Goal: Task Accomplishment & Management: Complete application form

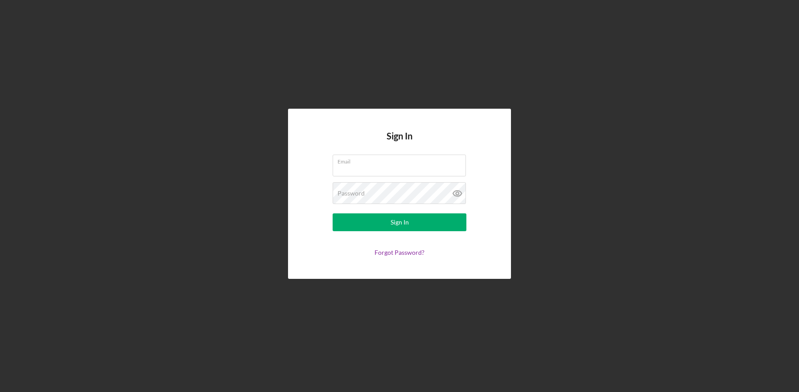
type input "[EMAIL_ADDRESS][DOMAIN_NAME]"
click at [333, 214] on button "Sign In" at bounding box center [400, 223] width 134 height 18
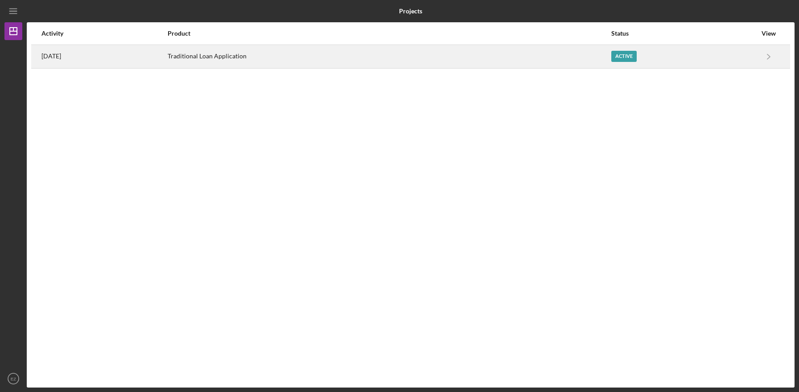
click at [256, 56] on div "Traditional Loan Application" at bounding box center [389, 56] width 443 height 22
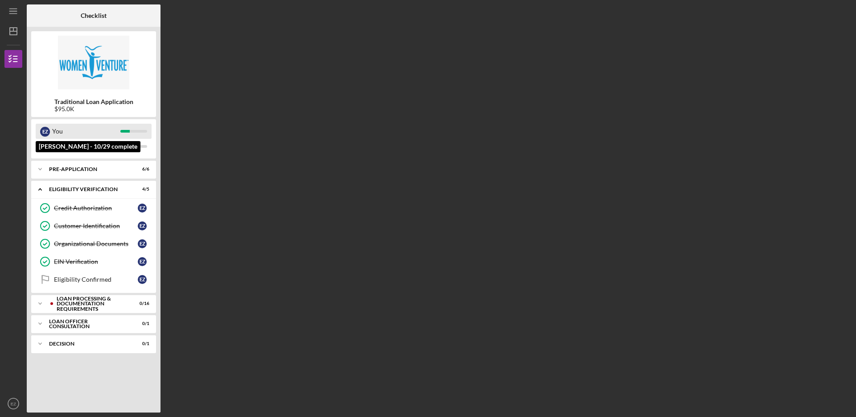
click at [81, 134] on div "You" at bounding box center [86, 131] width 68 height 15
click at [128, 102] on b "Traditional Loan Application" at bounding box center [93, 101] width 79 height 7
click at [110, 301] on div "Loan Processing & Documentation Requirements" at bounding box center [101, 304] width 88 height 16
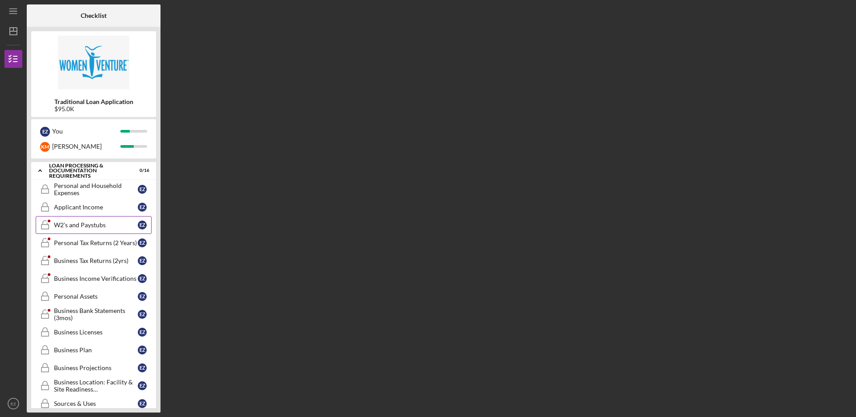
scroll to position [135, 0]
click at [146, 14] on div at bounding box center [138, 15] width 45 height 22
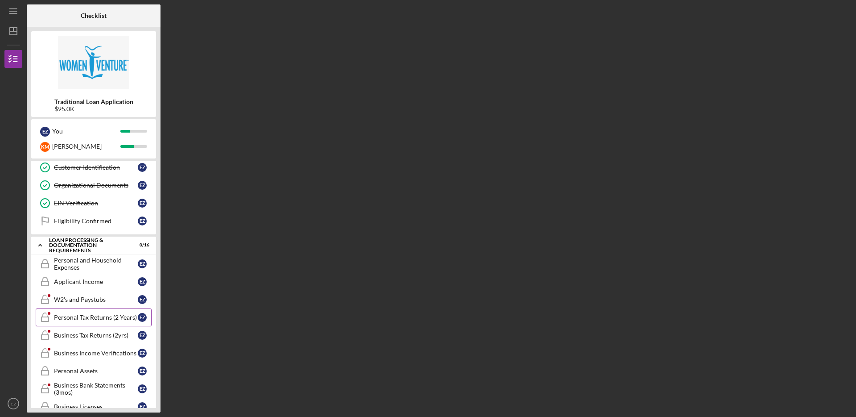
scroll to position [59, 0]
click at [112, 264] on div "Personal and Household Expenses" at bounding box center [96, 263] width 84 height 14
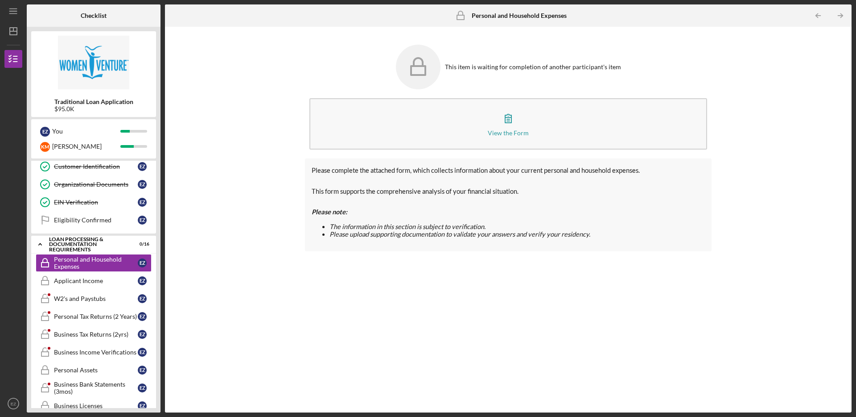
click at [747, 143] on div "This item is waiting for completion of another participant's item View the Form…" at bounding box center [508, 219] width 678 height 376
click at [83, 290] on link "W2's and Paystubs W2's and Paystubs E Z" at bounding box center [94, 298] width 116 height 18
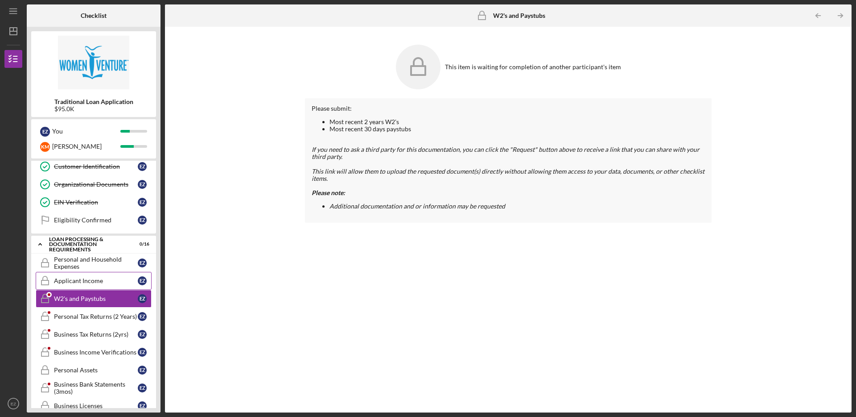
click at [86, 276] on link "Applicant Income Applicant Income E Z" at bounding box center [94, 281] width 116 height 18
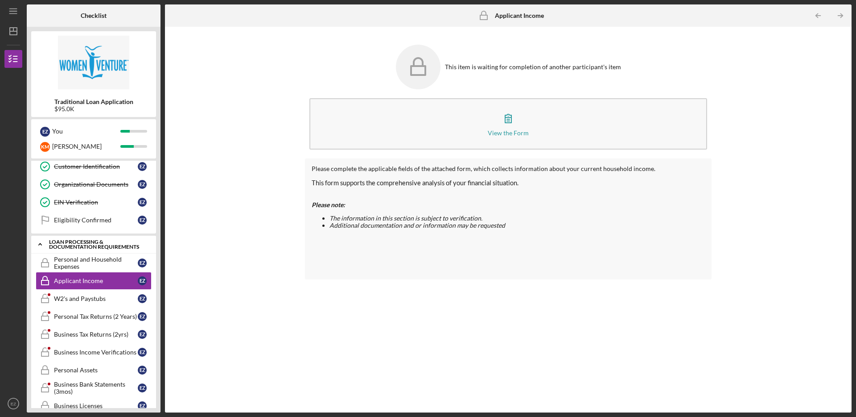
click at [91, 253] on div "Icon/Expander Loan Processing & Documentation Requirements 0 / 16" at bounding box center [93, 244] width 125 height 18
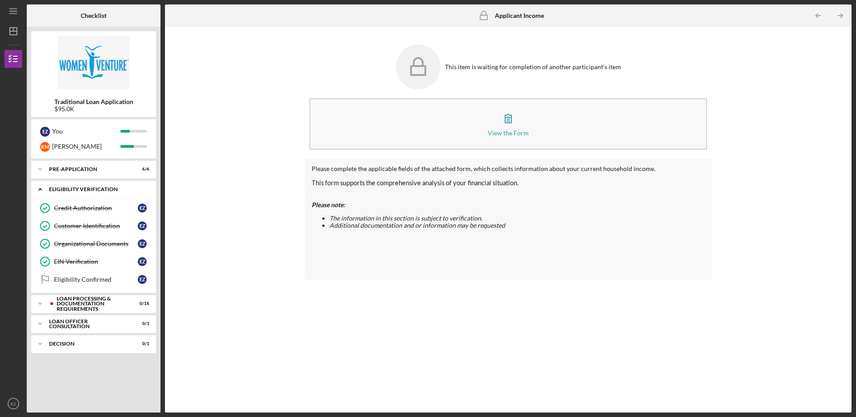
click at [104, 184] on div "Icon/Expander Eligibility Verification 4 / 5" at bounding box center [93, 189] width 125 height 18
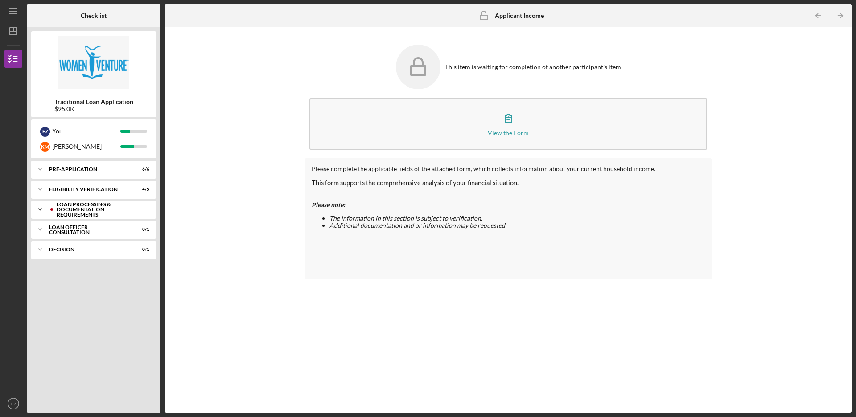
click at [61, 211] on div "Loan Processing & Documentation Requirements" at bounding box center [101, 210] width 88 height 16
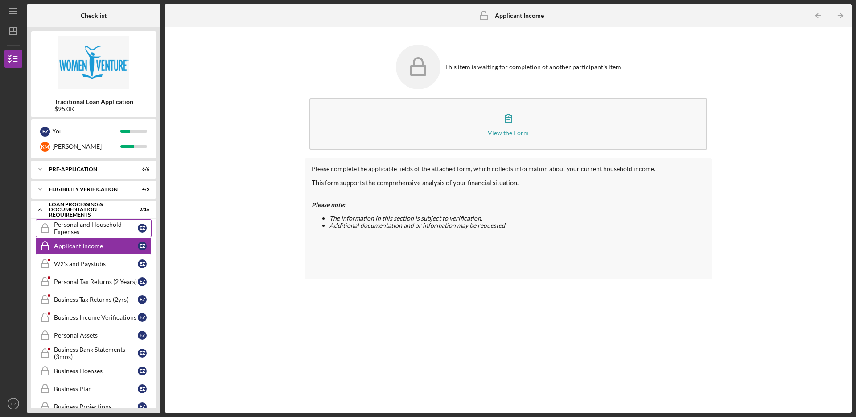
click at [98, 227] on div "Personal and Household Expenses" at bounding box center [96, 228] width 84 height 14
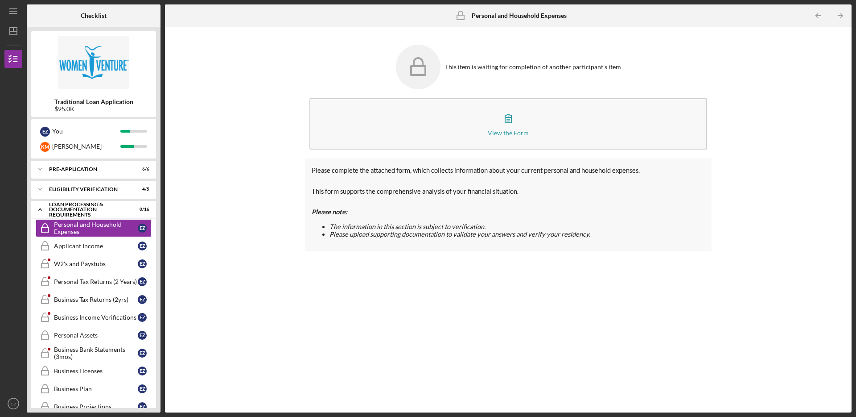
click at [547, 66] on div "This item is waiting for completion of another participant's item" at bounding box center [533, 66] width 176 height 7
click at [410, 65] on icon at bounding box center [418, 67] width 45 height 45
click at [420, 67] on icon at bounding box center [418, 67] width 45 height 45
click at [599, 92] on div "This item is waiting for completion of another participant's item" at bounding box center [508, 67] width 407 height 54
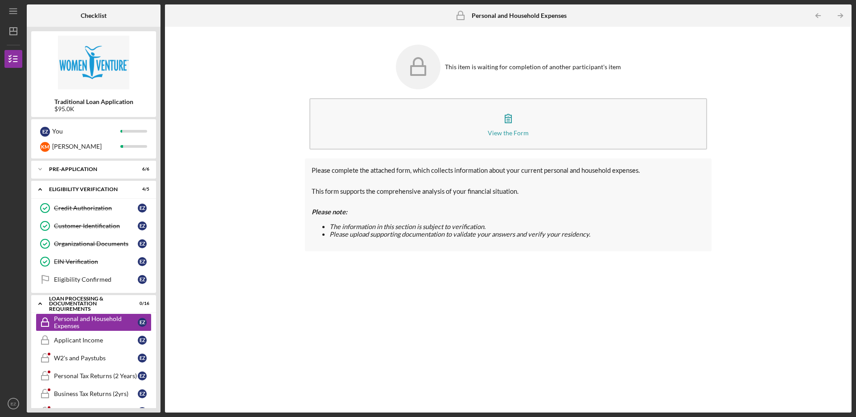
scroll to position [23, 0]
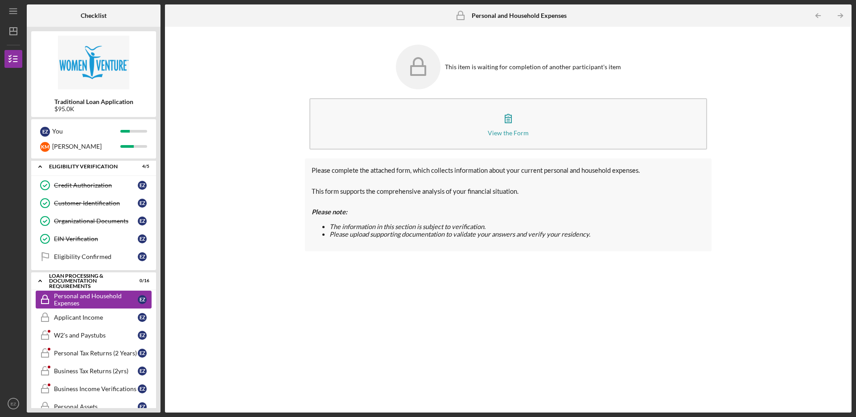
click at [117, 302] on div "Personal and Household Expenses" at bounding box center [96, 299] width 84 height 14
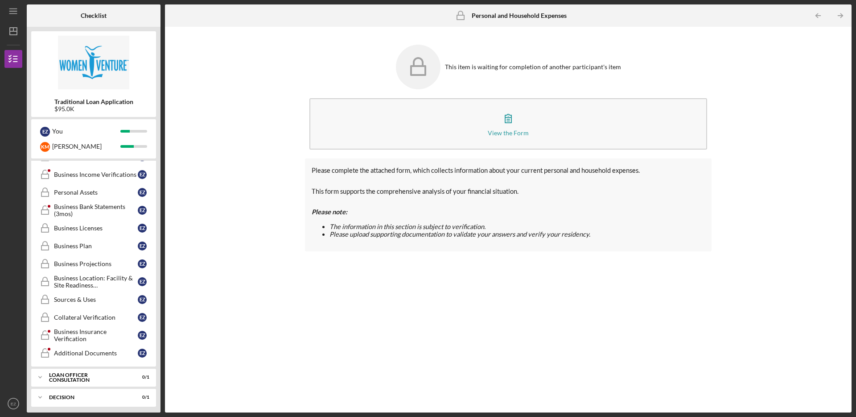
scroll to position [240, 0]
click at [114, 316] on div "Collateral Verification" at bounding box center [96, 313] width 84 height 7
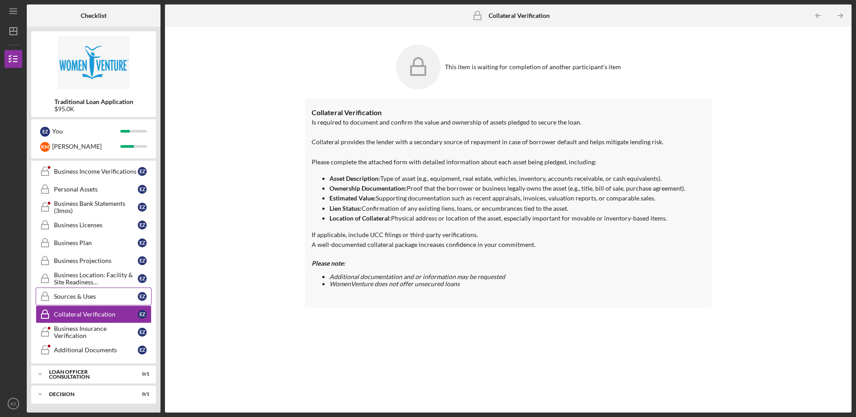
click at [116, 302] on link "Sources & Uses Sources & Uses E Z" at bounding box center [94, 296] width 116 height 18
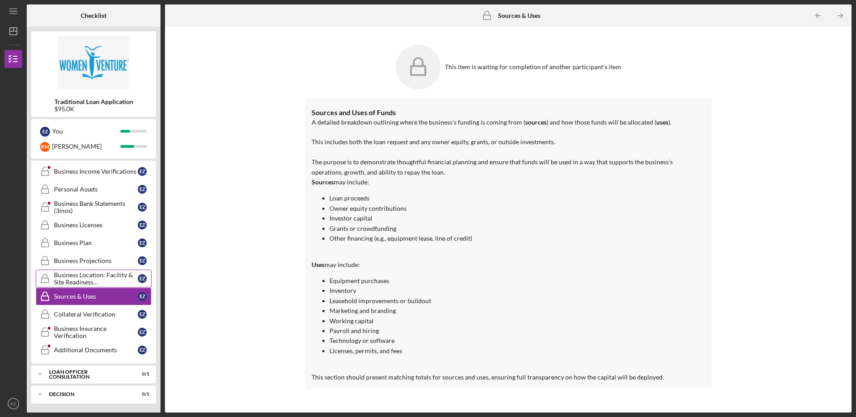
click at [117, 285] on link "Business Location: Facility & Site Readiness Documentation Business Location: F…" at bounding box center [94, 278] width 116 height 18
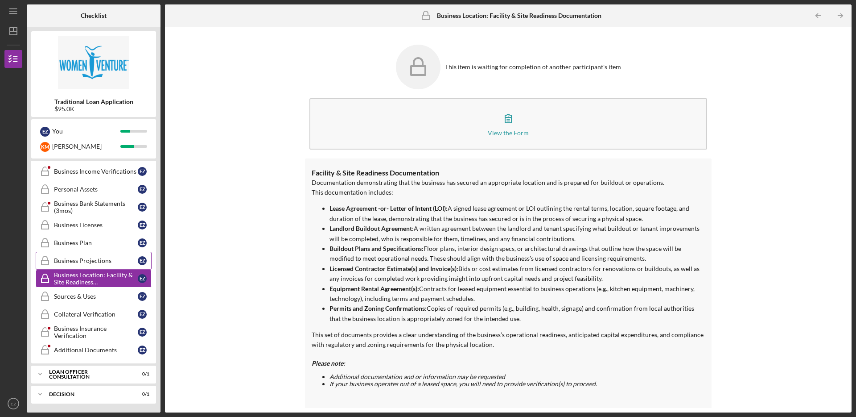
click at [117, 263] on div "Business Projections" at bounding box center [96, 260] width 84 height 7
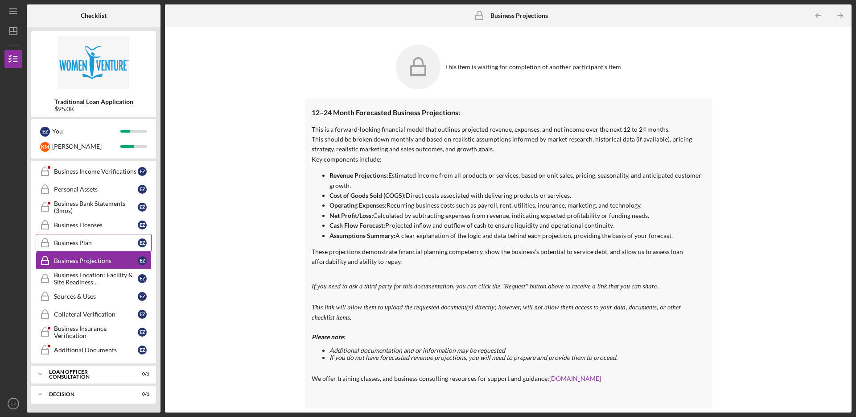
click at [116, 236] on link "Business Plan Business Plan E Z" at bounding box center [94, 243] width 116 height 18
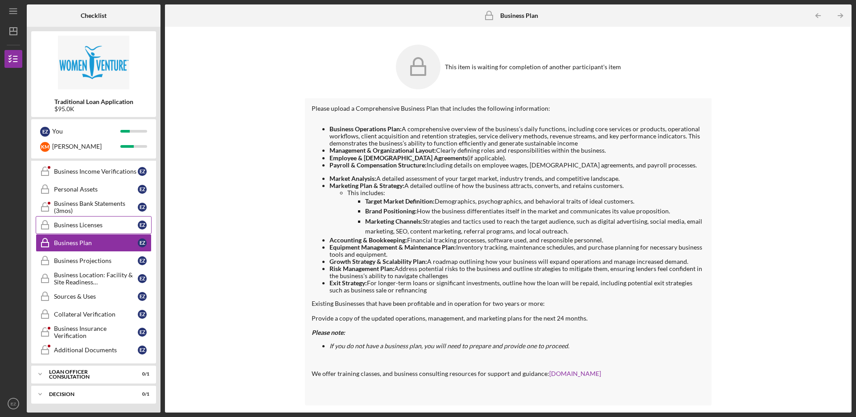
click at [114, 221] on div "Business Licenses" at bounding box center [96, 224] width 84 height 7
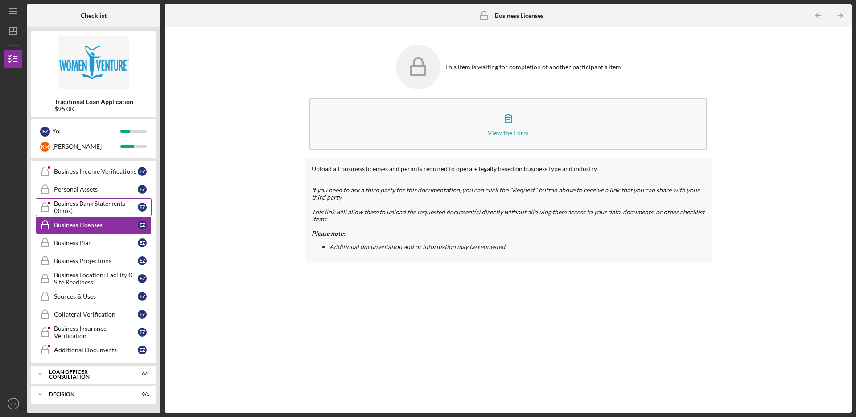
click at [110, 204] on div "Business Bank Statements (3mos)" at bounding box center [96, 207] width 84 height 14
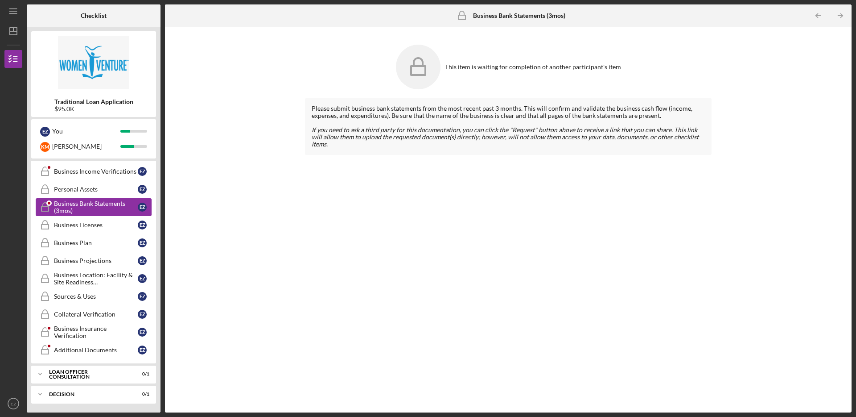
scroll to position [190, 0]
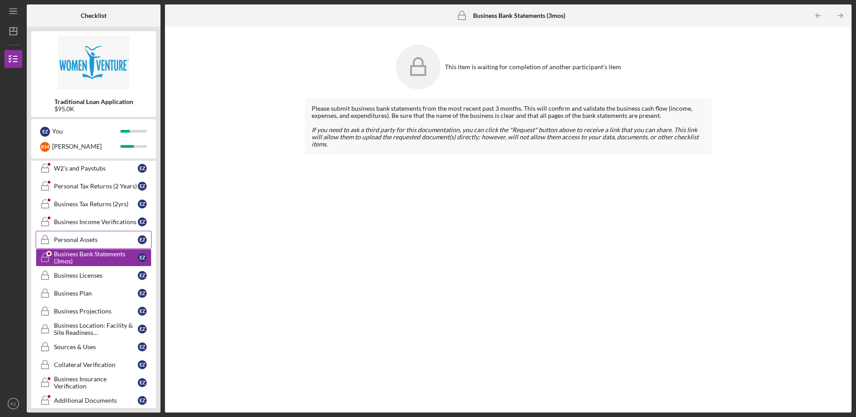
click at [107, 238] on div "Personal Assets" at bounding box center [96, 239] width 84 height 7
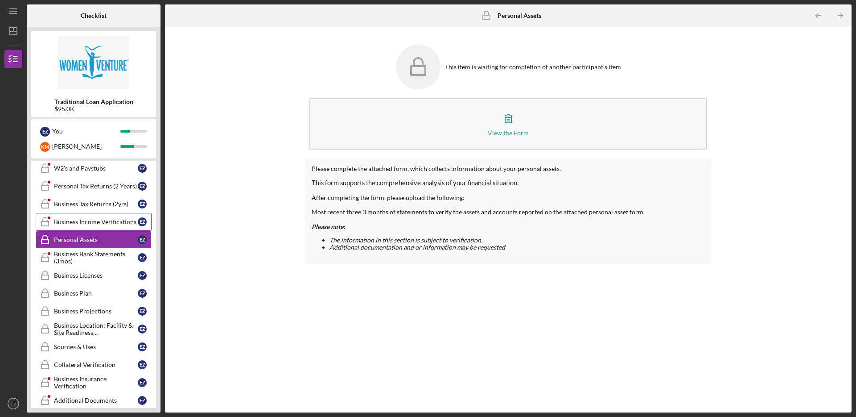
click at [107, 227] on link "Business Income Verifications Business Income Verifications E Z" at bounding box center [94, 222] width 116 height 18
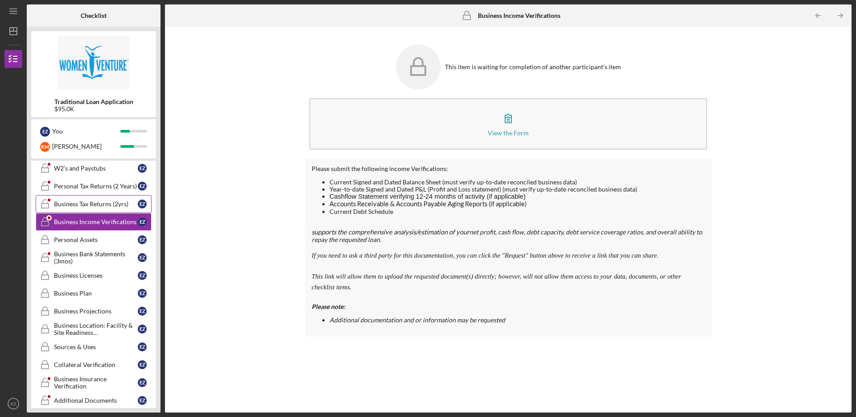
click at [108, 203] on div "Business Tax Returns (2yrs)" at bounding box center [96, 203] width 84 height 7
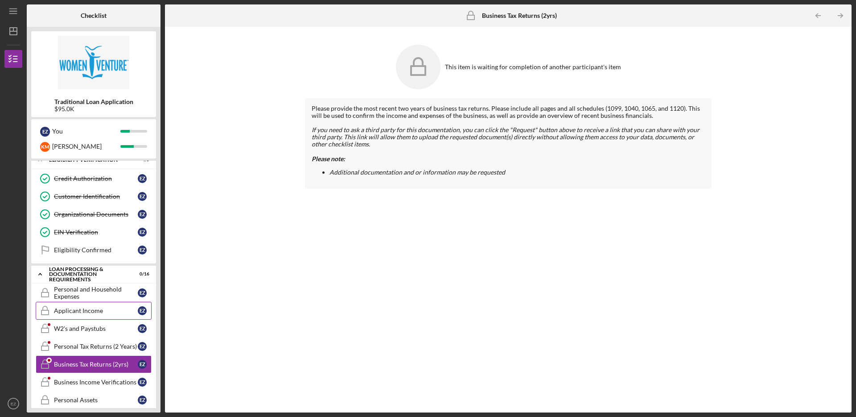
scroll to position [20, 0]
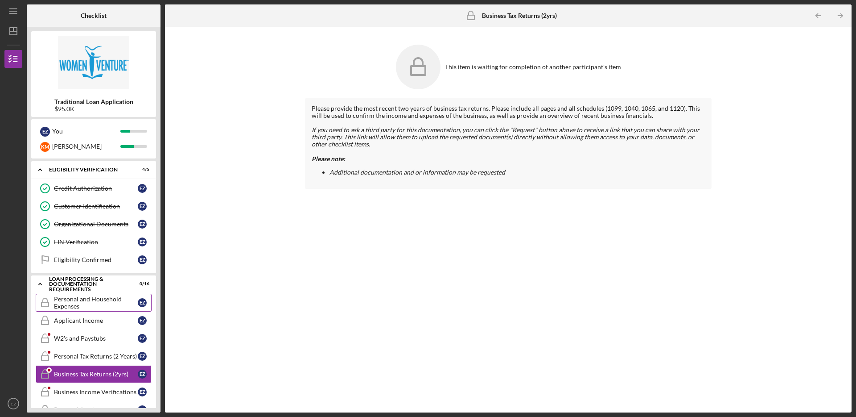
click at [108, 302] on div "Personal and Household Expenses" at bounding box center [96, 302] width 84 height 14
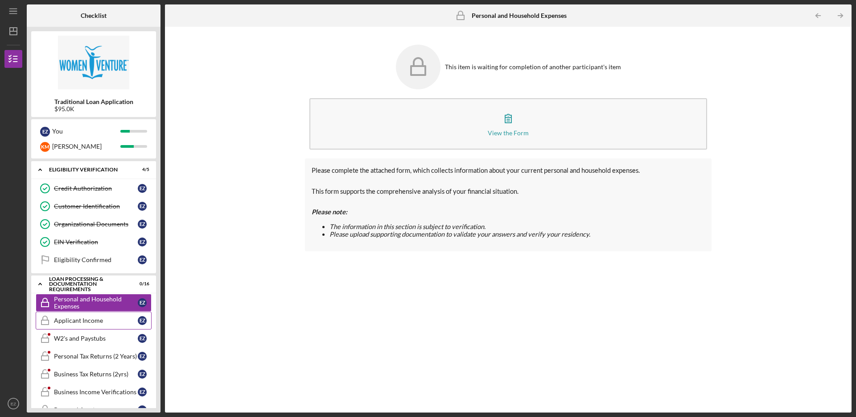
click at [94, 323] on div "Applicant Income" at bounding box center [96, 320] width 84 height 7
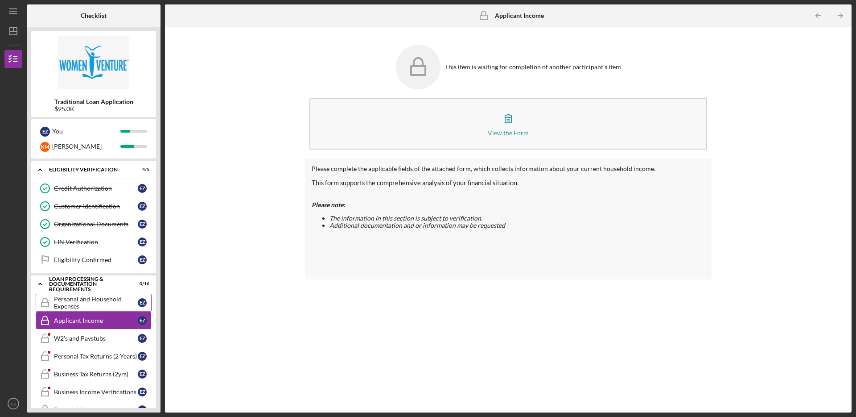
click at [102, 304] on div "Personal and Household Expenses" at bounding box center [96, 302] width 84 height 14
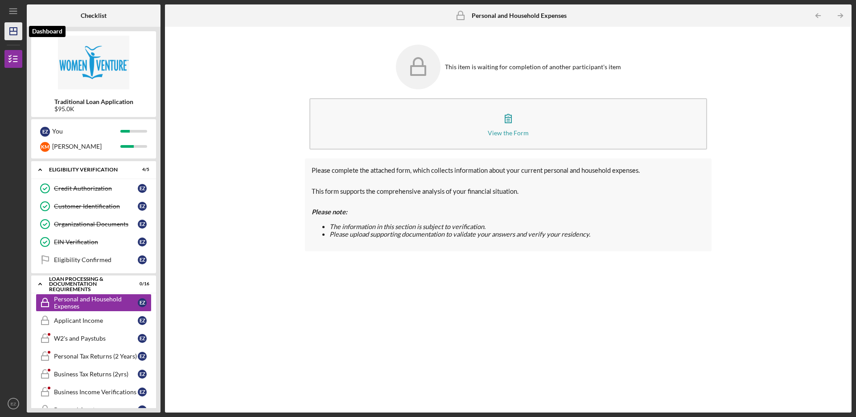
click at [13, 28] on line "button" at bounding box center [13, 30] width 0 height 4
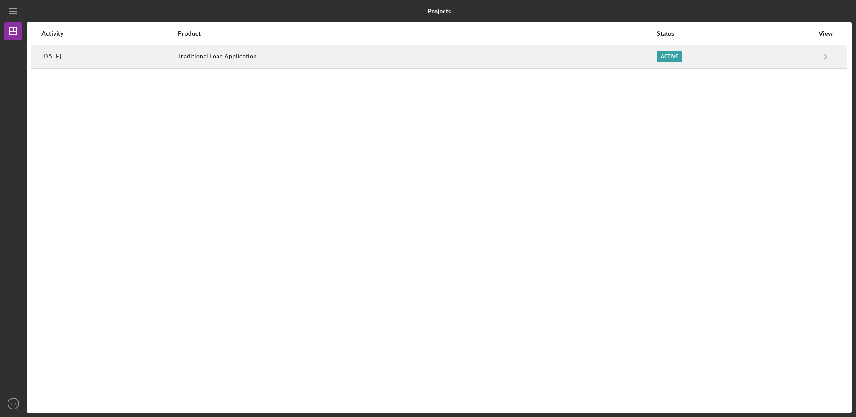
click at [266, 58] on div "Traditional Loan Application" at bounding box center [417, 56] width 478 height 22
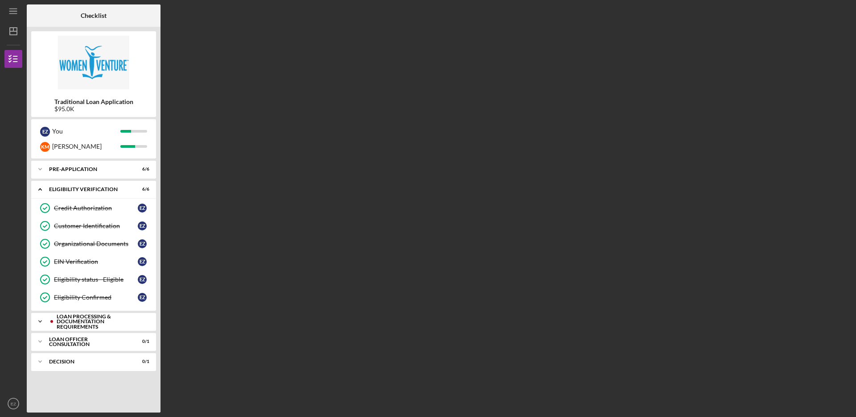
click at [110, 318] on div "Loan Processing & Documentation Requirements" at bounding box center [101, 322] width 88 height 16
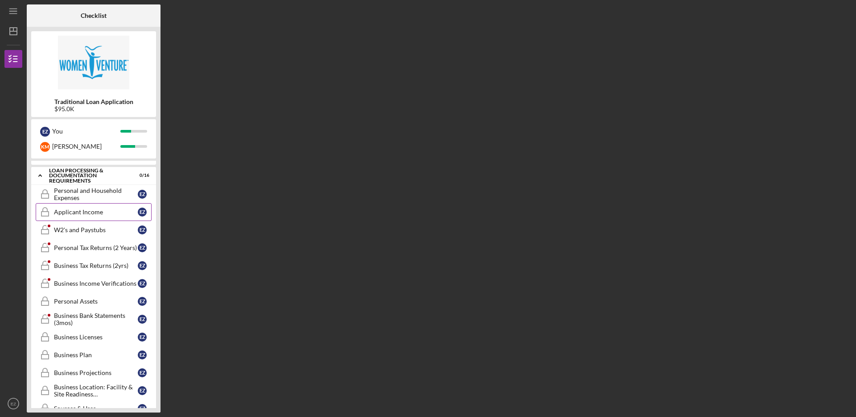
scroll to position [258, 0]
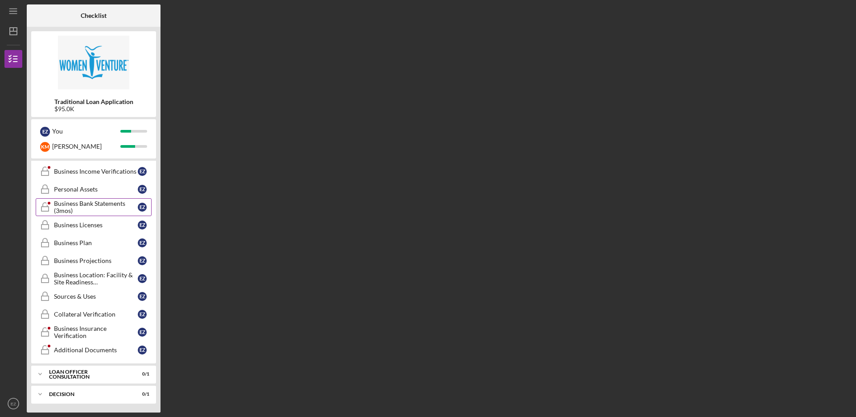
click at [96, 211] on div "Business Bank Statements (3mos)" at bounding box center [96, 207] width 84 height 14
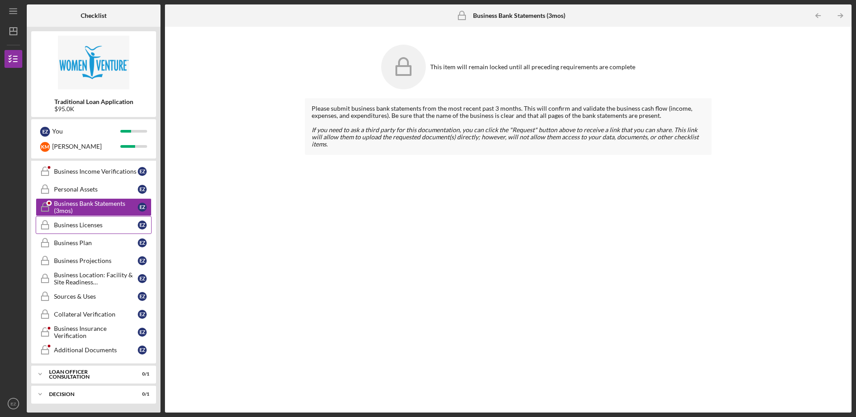
click at [96, 225] on div "Business Licenses" at bounding box center [96, 224] width 84 height 7
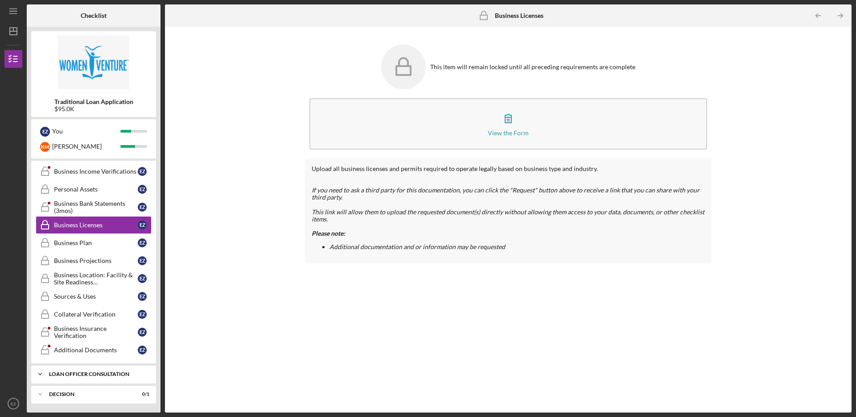
click at [95, 371] on div "Loan Officer Consultation" at bounding box center [97, 373] width 96 height 5
click at [103, 305] on link "Collateral Verification Collateral Verification E Z" at bounding box center [94, 314] width 116 height 18
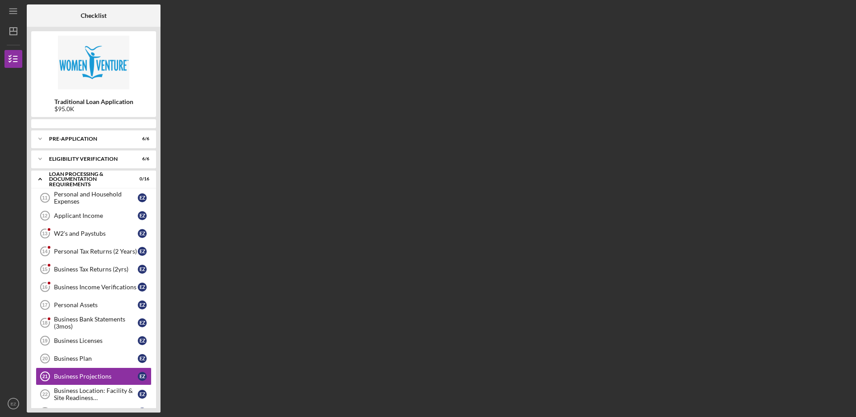
scroll to position [107, 0]
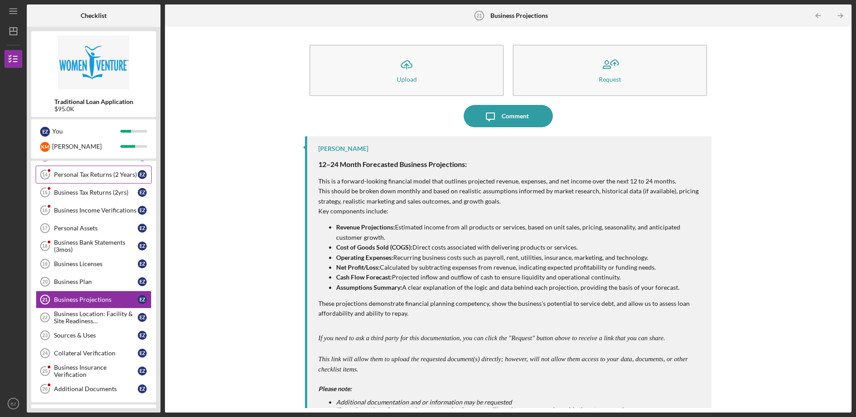
click at [111, 179] on link "Personal Tax Returns (2 Years) 14 Personal Tax Returns (2 Years) E Z" at bounding box center [94, 174] width 116 height 18
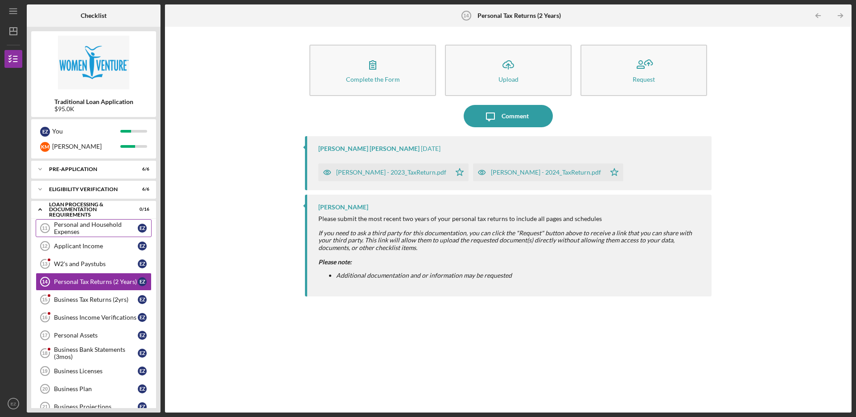
click at [111, 223] on div "Personal and Household Expenses" at bounding box center [96, 228] width 84 height 14
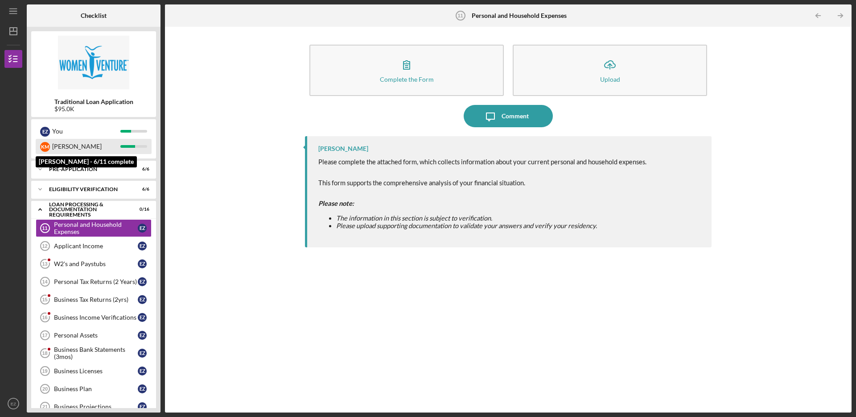
click at [119, 141] on div "[PERSON_NAME]" at bounding box center [86, 146] width 68 height 15
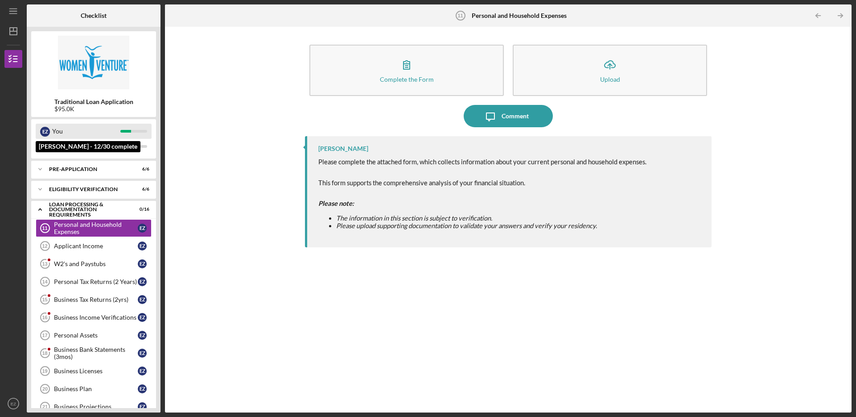
click at [119, 133] on div "You" at bounding box center [86, 131] width 68 height 15
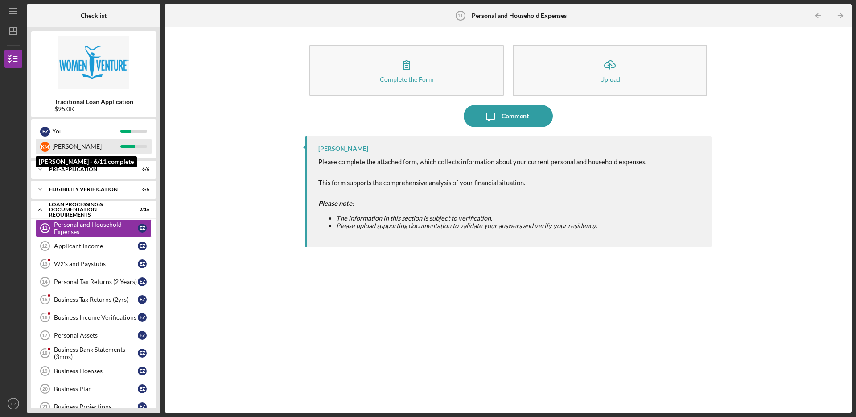
click at [118, 149] on div "[PERSON_NAME]" at bounding box center [86, 146] width 68 height 15
click at [88, 171] on div "Pre-Application" at bounding box center [97, 168] width 96 height 5
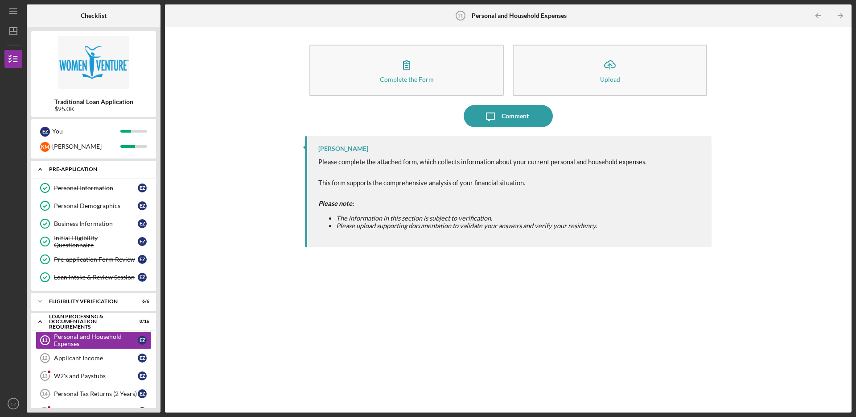
click at [33, 169] on icon "Icon/Expander" at bounding box center [40, 169] width 18 height 18
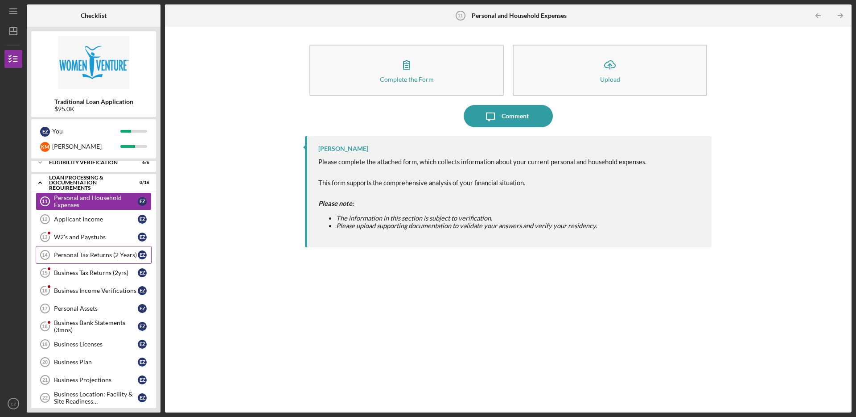
scroll to position [27, 0]
click at [103, 239] on div "W2's and Paystubs" at bounding box center [96, 236] width 84 height 7
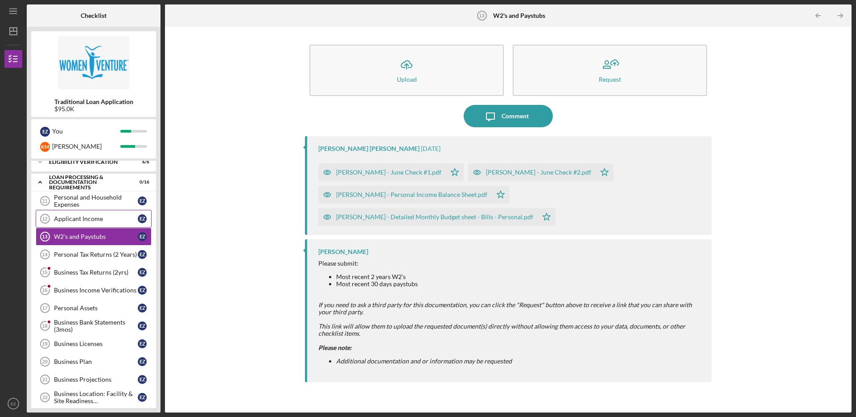
click at [106, 219] on div "Applicant Income" at bounding box center [96, 218] width 84 height 7
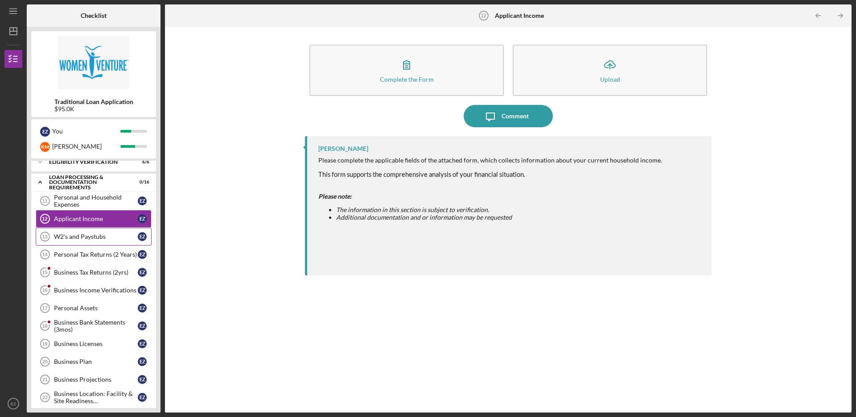
click at [106, 238] on div "W2's and Paystubs" at bounding box center [96, 236] width 84 height 7
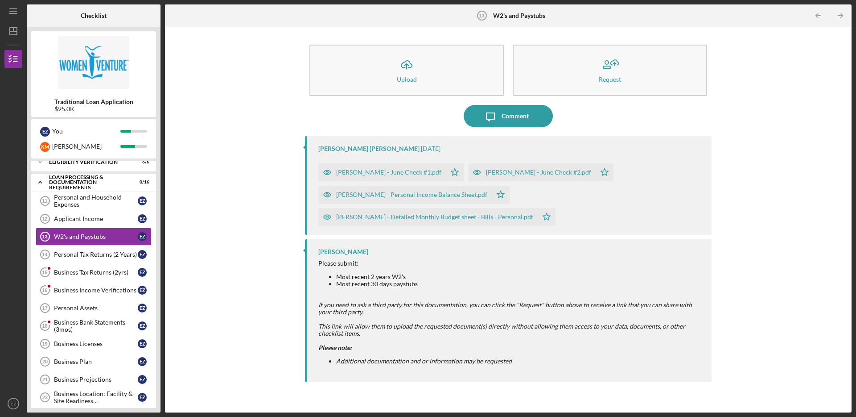
click at [388, 172] on div "Ziegler - June Check #1.pdf" at bounding box center [388, 172] width 105 height 7
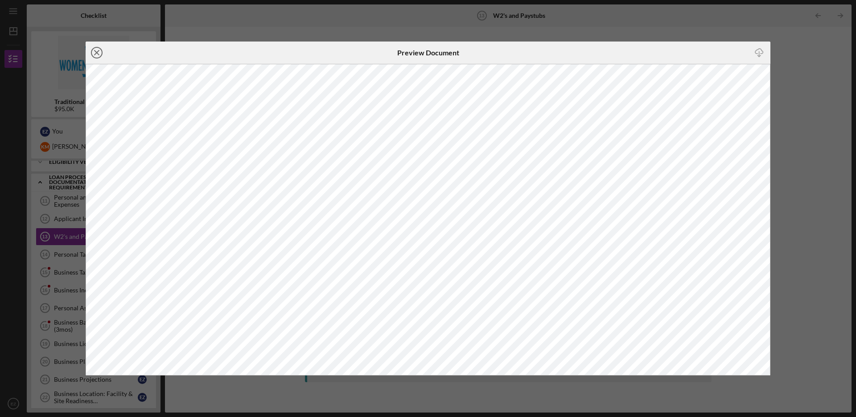
click at [95, 51] on icon "Icon/Close" at bounding box center [97, 52] width 22 height 22
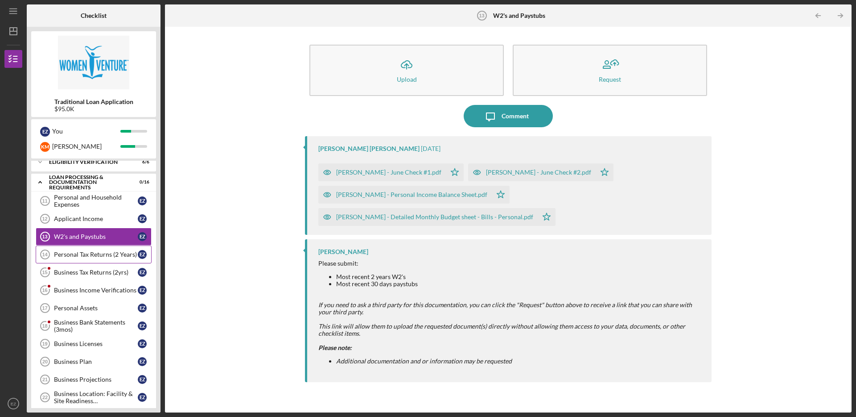
click at [79, 250] on link "Personal Tax Returns (2 Years) 14 Personal Tax Returns (2 Years) E Z" at bounding box center [94, 254] width 116 height 18
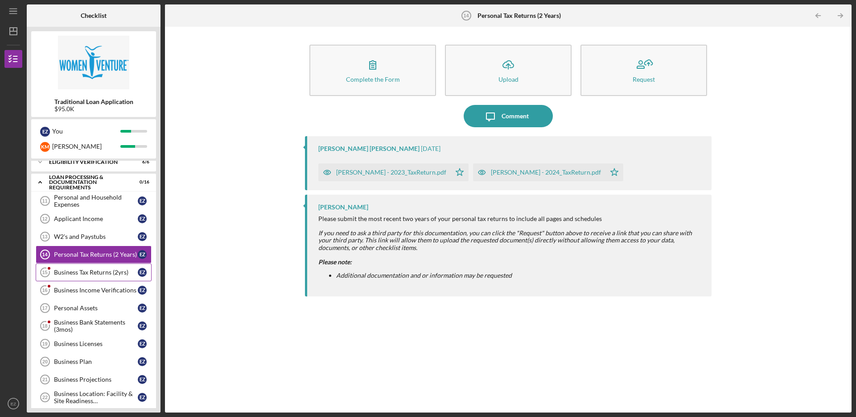
click at [86, 269] on div "Business Tax Returns (2yrs)" at bounding box center [96, 271] width 84 height 7
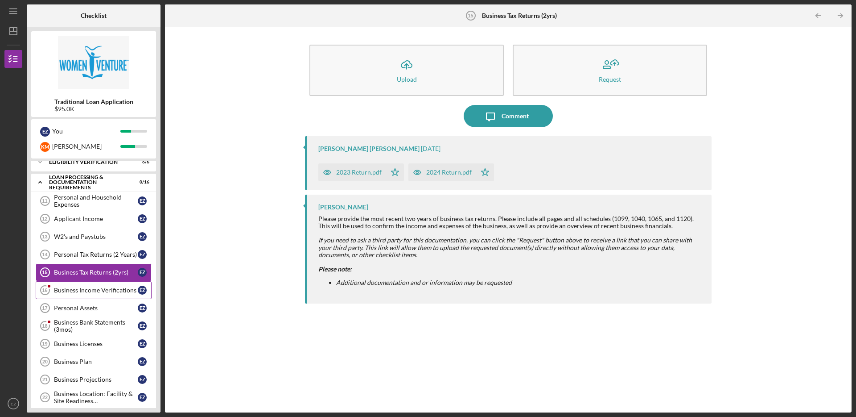
click at [88, 289] on div "Business Income Verifications" at bounding box center [96, 289] width 84 height 7
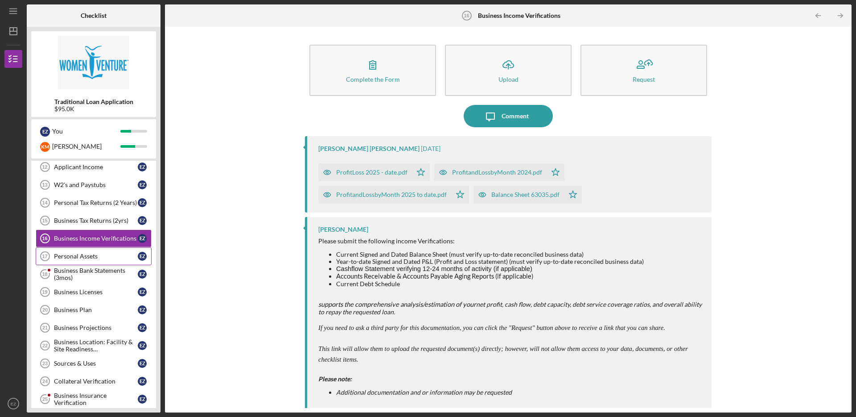
scroll to position [79, 0]
click at [91, 252] on div "Personal Assets" at bounding box center [96, 255] width 84 height 7
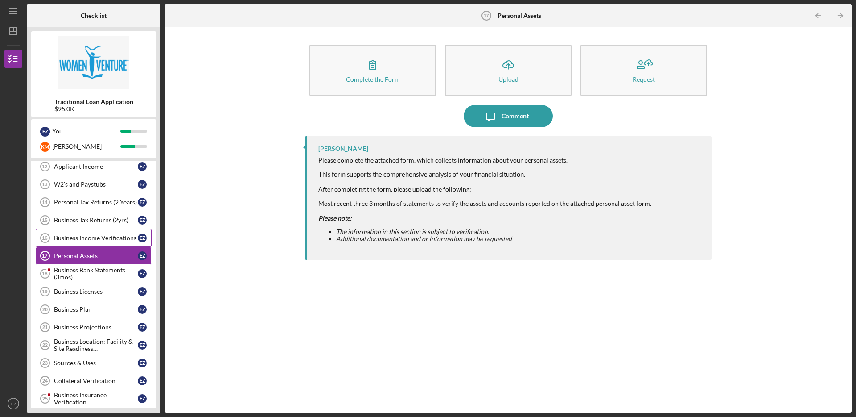
click at [86, 245] on link "Business Income Verifications 16 Business Income Verifications E Z" at bounding box center [94, 238] width 116 height 18
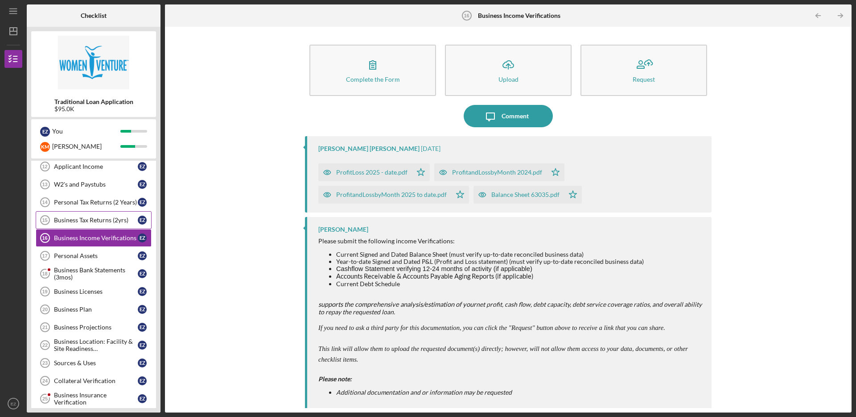
click at [91, 218] on div "Business Tax Returns (2yrs)" at bounding box center [96, 219] width 84 height 7
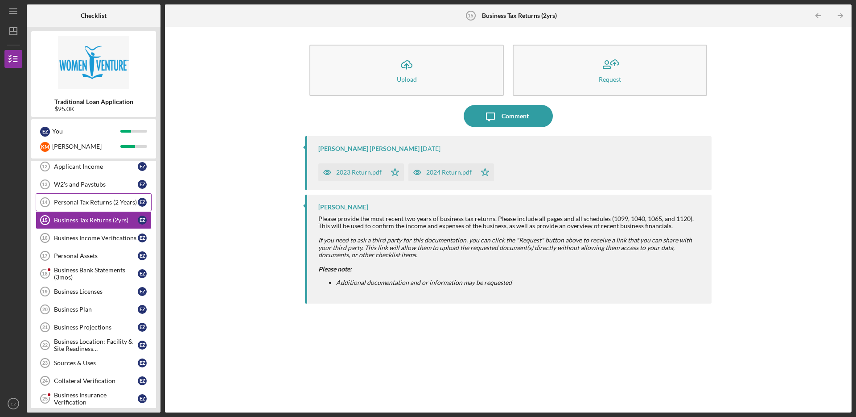
click at [91, 202] on div "Personal Tax Returns (2 Years)" at bounding box center [96, 201] width 84 height 7
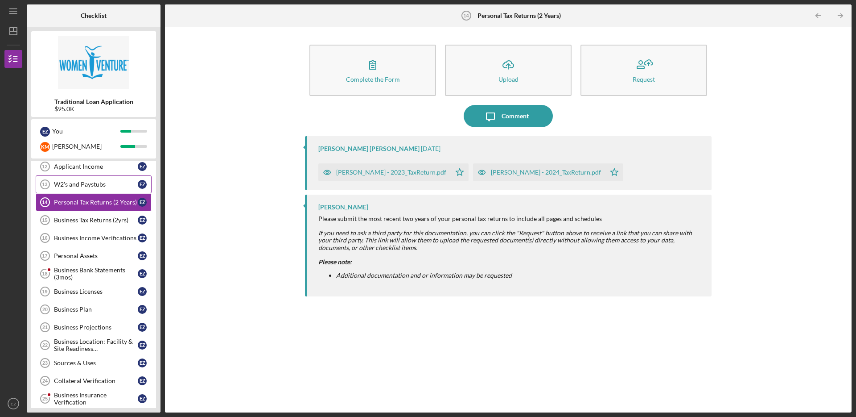
click at [90, 182] on div "W2's and Paystubs" at bounding box center [96, 184] width 84 height 7
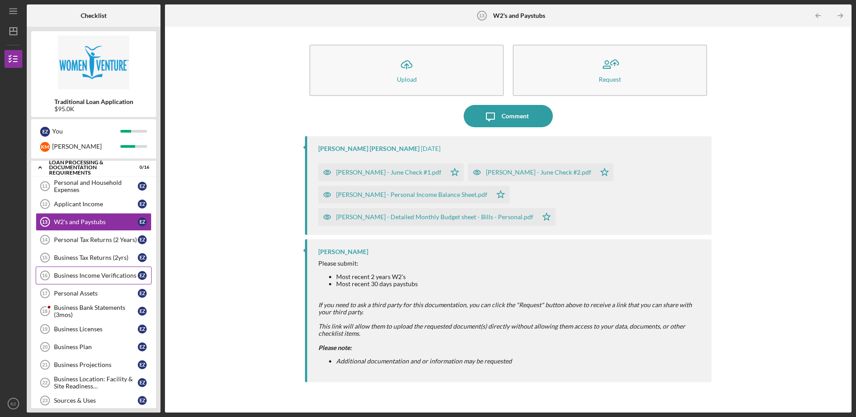
scroll to position [42, 0]
click at [105, 206] on div "Applicant Income" at bounding box center [96, 203] width 84 height 7
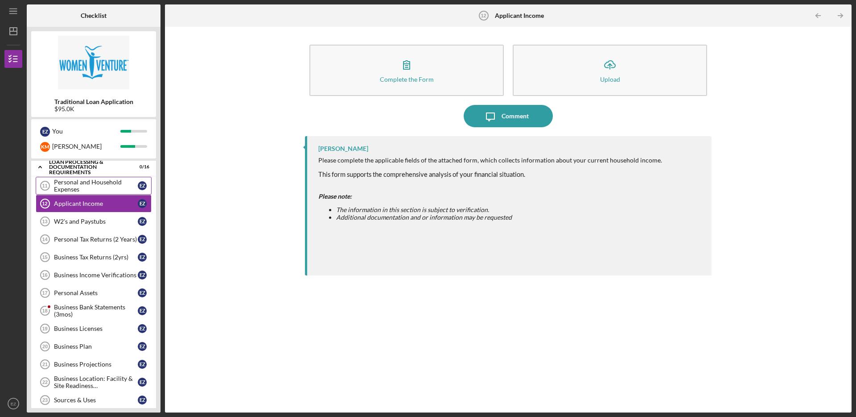
click at [103, 186] on div "Personal and Household Expenses" at bounding box center [96, 185] width 84 height 14
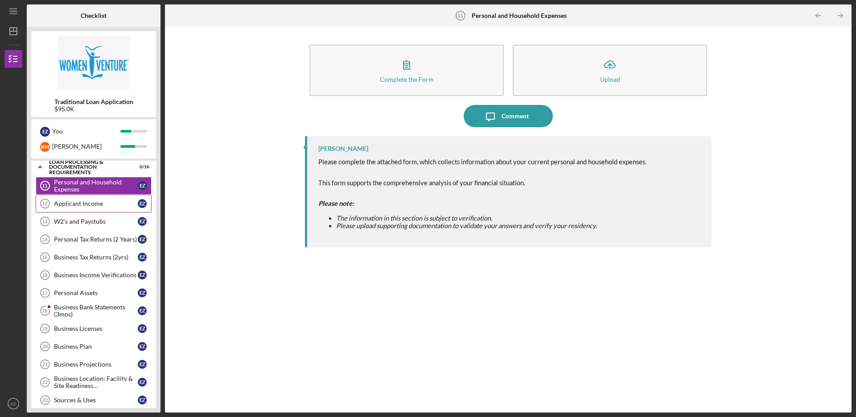
click at [104, 202] on div "Applicant Income" at bounding box center [96, 203] width 84 height 7
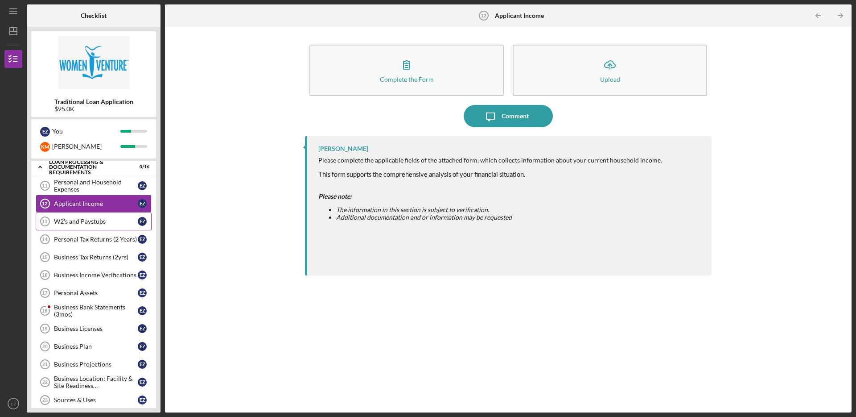
click at [104, 219] on div "W2's and Paystubs" at bounding box center [96, 221] width 84 height 7
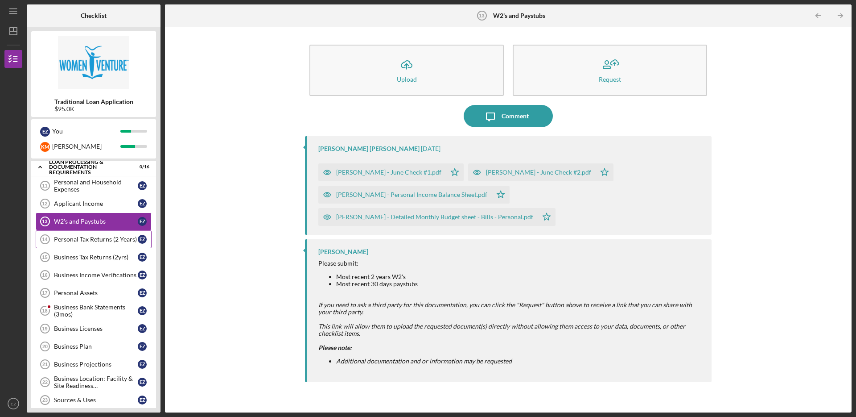
click at [108, 239] on div "Personal Tax Returns (2 Years)" at bounding box center [96, 238] width 84 height 7
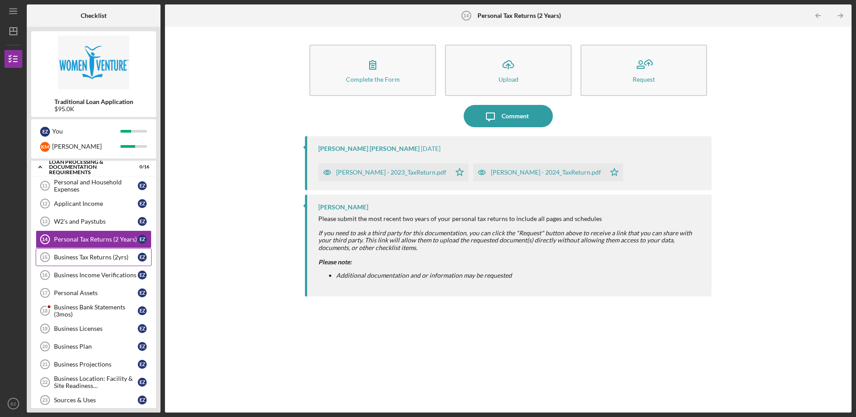
click at [109, 255] on div "Business Tax Returns (2yrs)" at bounding box center [96, 256] width 84 height 7
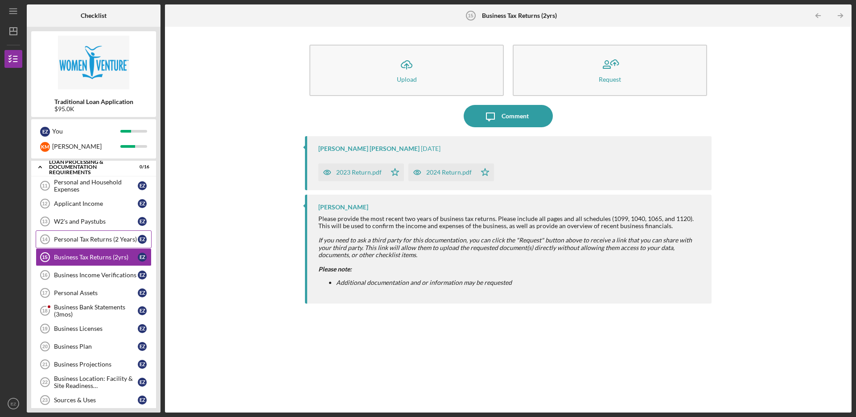
click at [106, 234] on link "Personal Tax Returns (2 Years) 14 Personal Tax Returns (2 Years) E Z" at bounding box center [94, 239] width 116 height 18
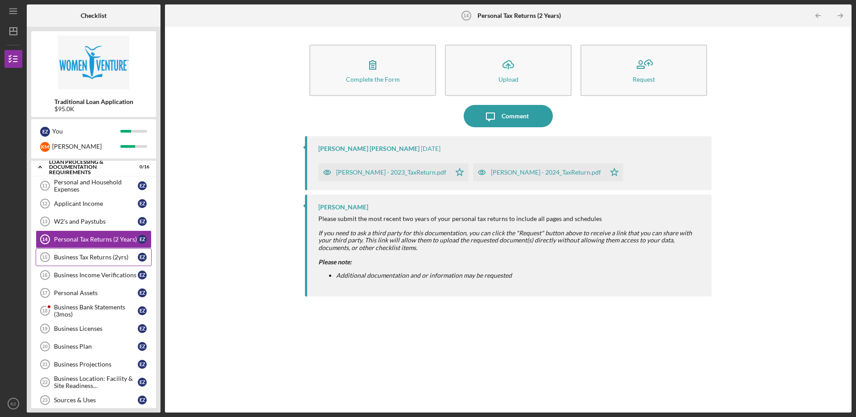
click at [107, 253] on div "Business Tax Returns (2yrs)" at bounding box center [96, 256] width 84 height 7
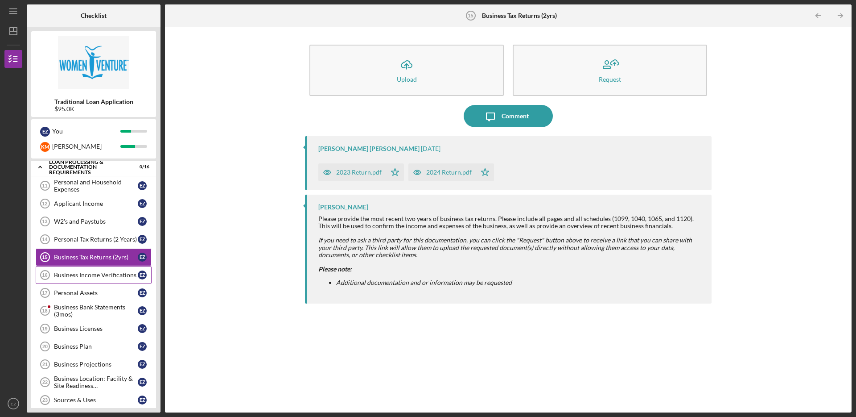
click at [105, 275] on div "Business Income Verifications" at bounding box center [96, 274] width 84 height 7
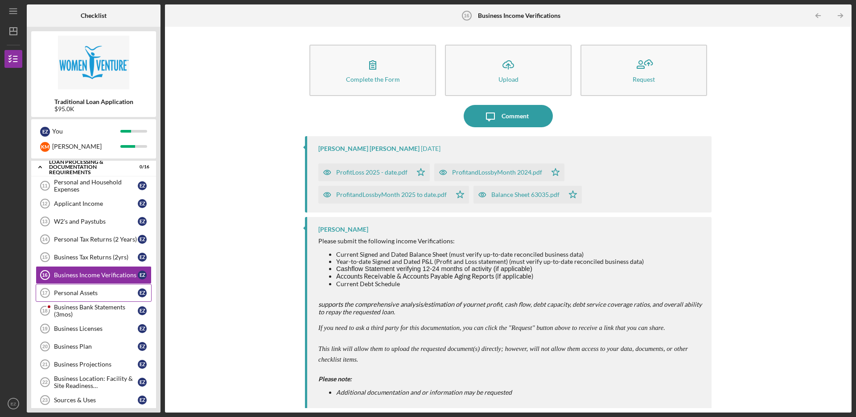
click at [105, 297] on link "Personal Assets 17 Personal Assets E Z" at bounding box center [94, 293] width 116 height 18
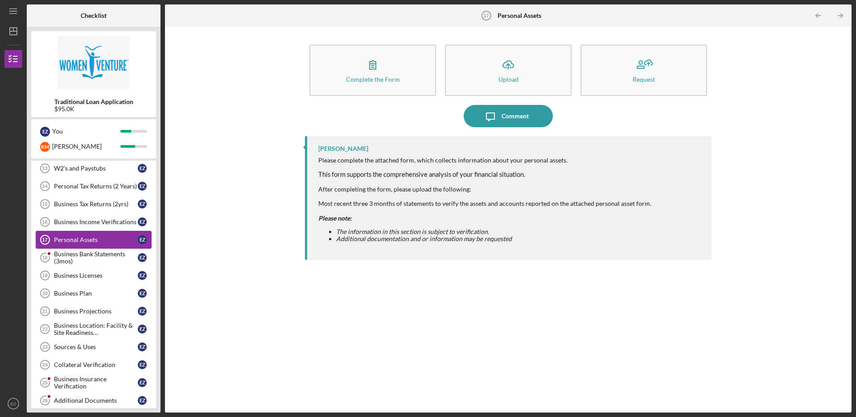
scroll to position [107, 0]
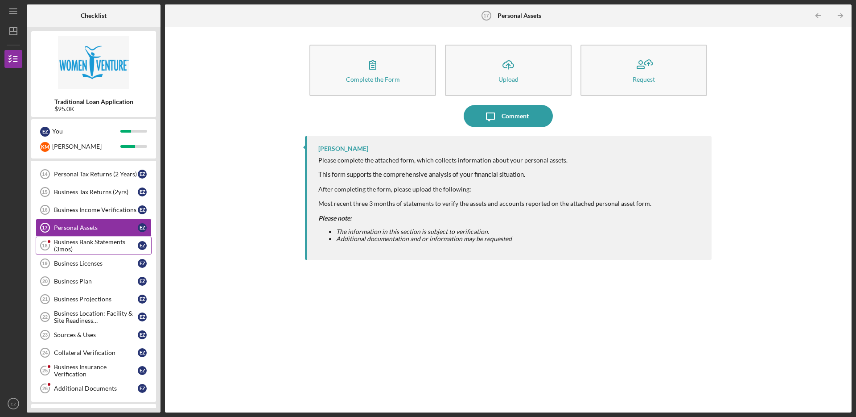
click at [112, 244] on div "Business Bank Statements (3mos)" at bounding box center [96, 245] width 84 height 14
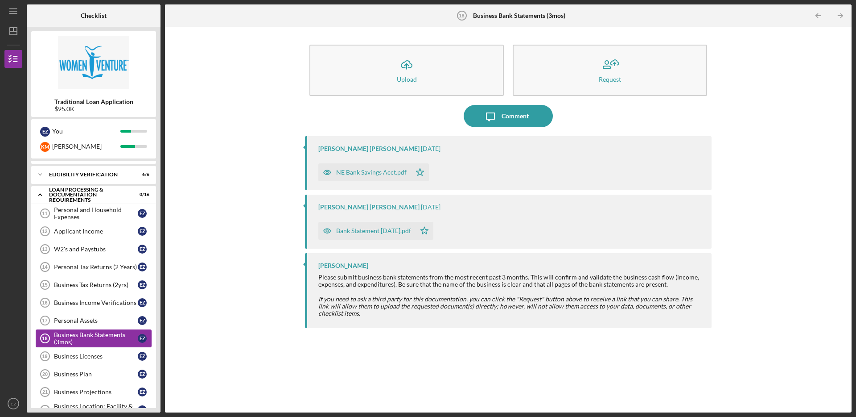
scroll to position [14, 0]
click at [107, 222] on link "Personal and Household Expenses 11 Personal and Household Expenses E Z" at bounding box center [94, 214] width 116 height 18
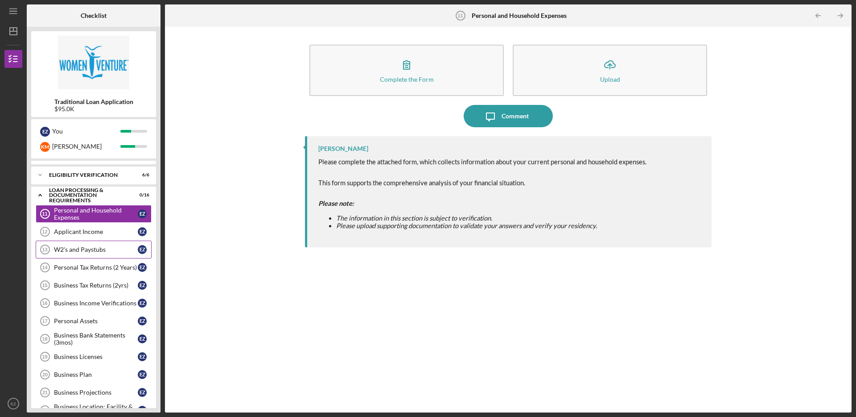
click at [107, 240] on link "W2's and Paystubs 13 W2's and Paystubs E Z" at bounding box center [94, 249] width 116 height 18
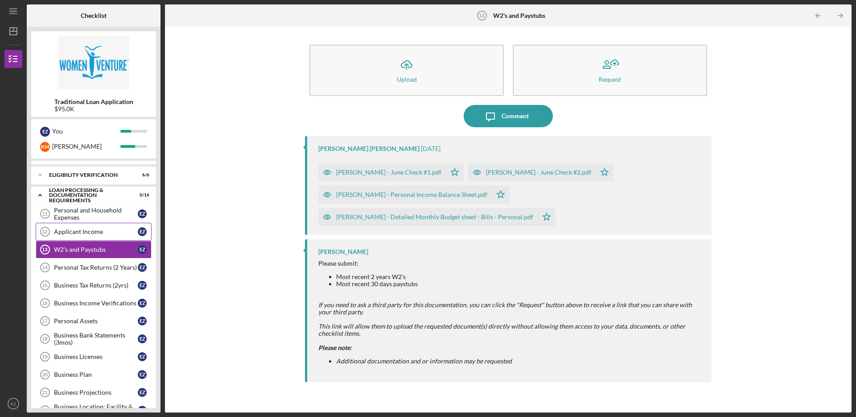
click at [107, 230] on div "Applicant Income" at bounding box center [96, 231] width 84 height 7
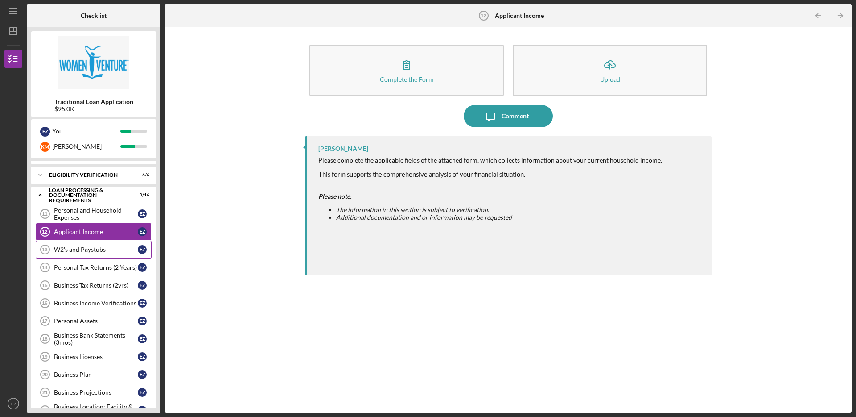
click at [107, 243] on link "W2's and Paystubs 13 W2's and Paystubs E Z" at bounding box center [94, 249] width 116 height 18
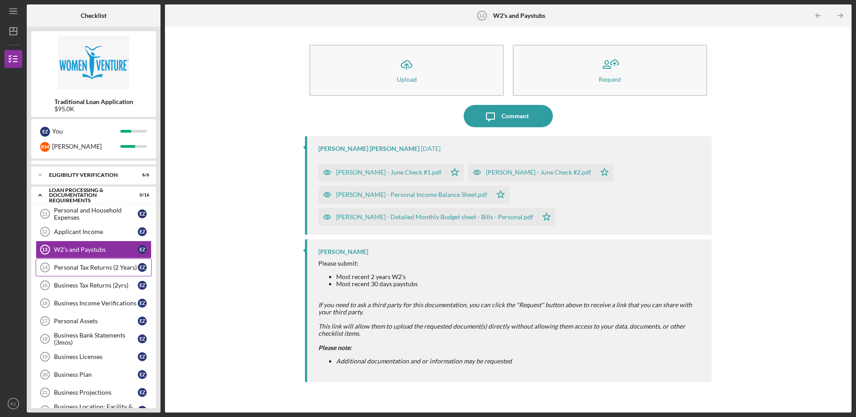
click at [116, 262] on link "Personal Tax Returns (2 Years) 14 Personal Tax Returns (2 Years) E Z" at bounding box center [94, 267] width 116 height 18
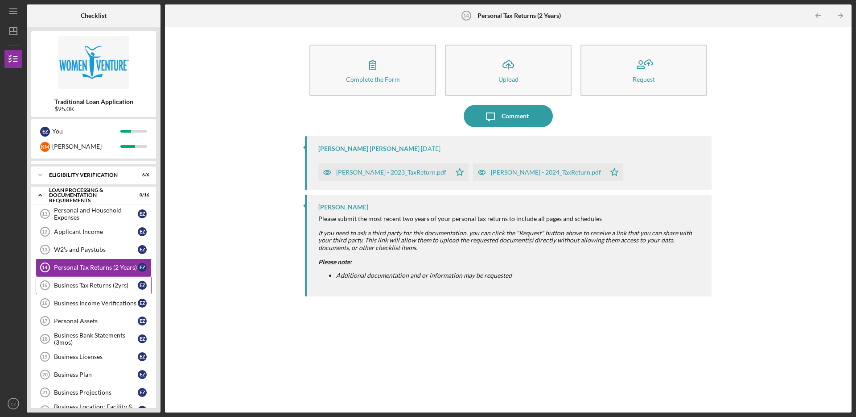
click at [114, 289] on link "Business Tax Returns (2yrs) 15 Business Tax Returns (2yrs) E Z" at bounding box center [94, 285] width 116 height 18
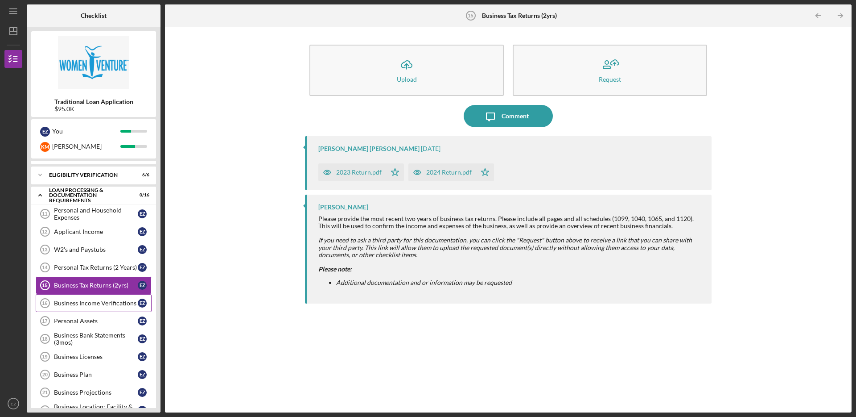
click at [111, 310] on link "Business Income Verifications 16 Business Income Verifications E Z" at bounding box center [94, 303] width 116 height 18
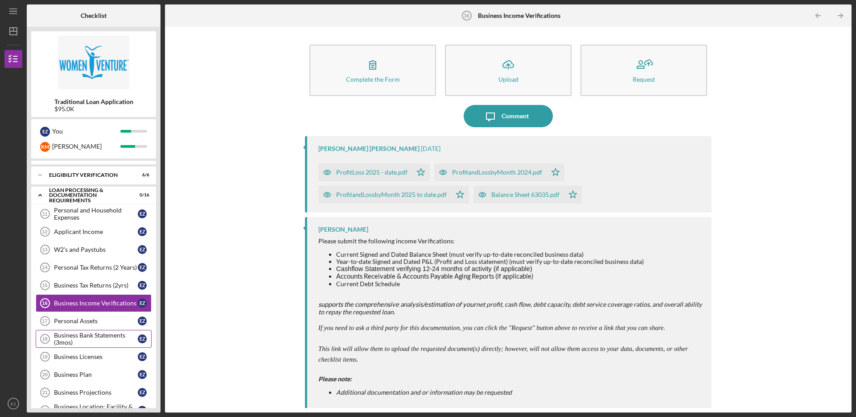
click at [111, 331] on div "Business Bank Statements (3mos)" at bounding box center [96, 338] width 84 height 14
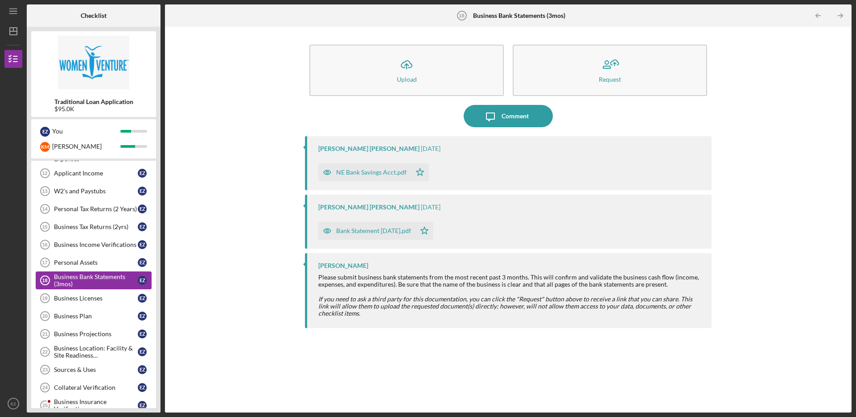
scroll to position [73, 0]
click at [119, 297] on div "Business Licenses" at bounding box center [96, 297] width 84 height 7
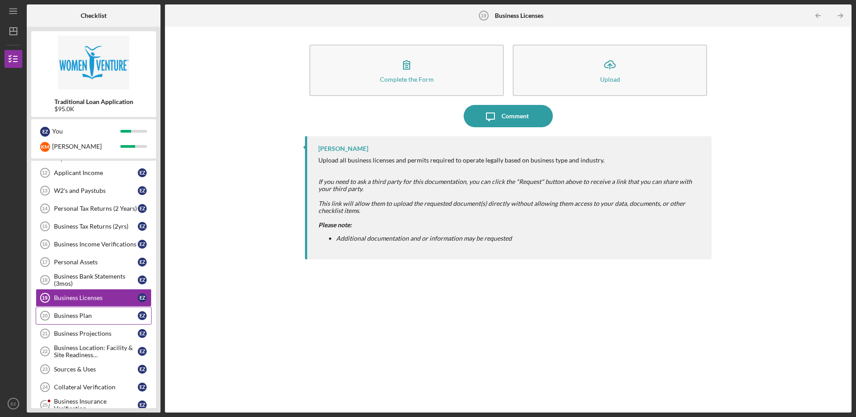
click at [106, 318] on div "Business Plan" at bounding box center [96, 315] width 84 height 7
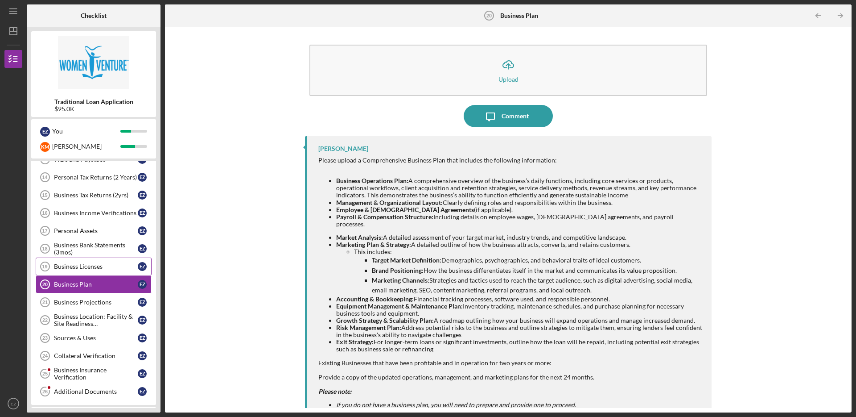
scroll to position [146, 0]
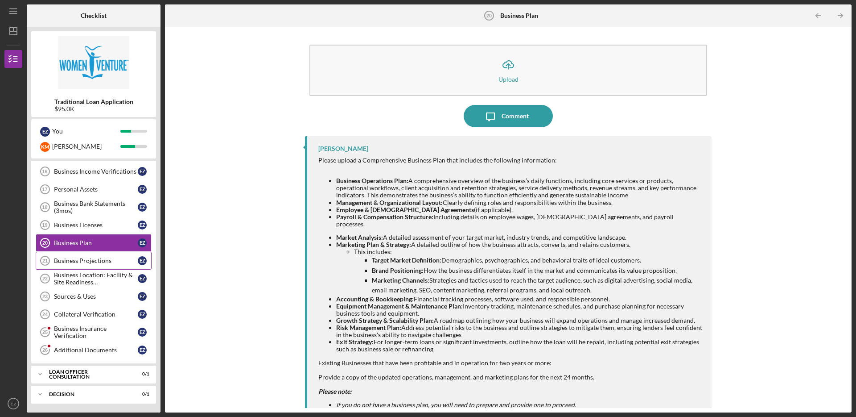
click at [96, 259] on div "Business Projections" at bounding box center [96, 260] width 84 height 7
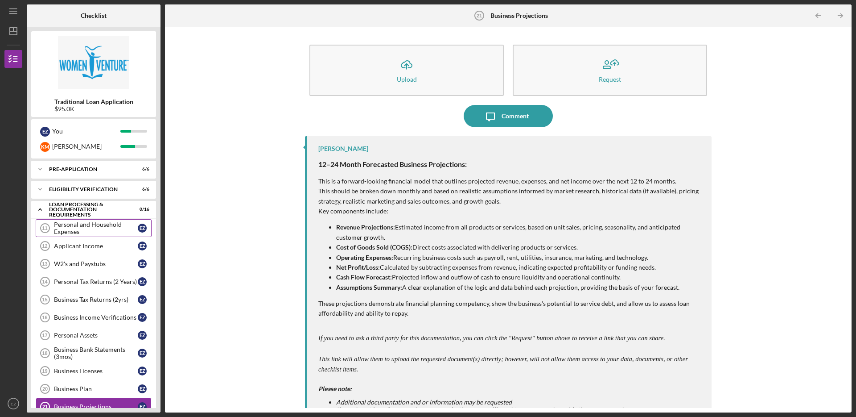
click at [98, 227] on div "Personal and Household Expenses" at bounding box center [96, 228] width 84 height 14
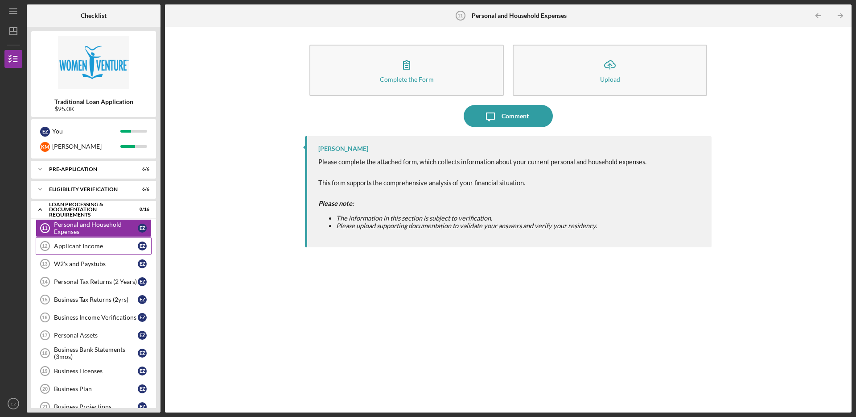
click at [98, 245] on div "Applicant Income" at bounding box center [96, 245] width 84 height 7
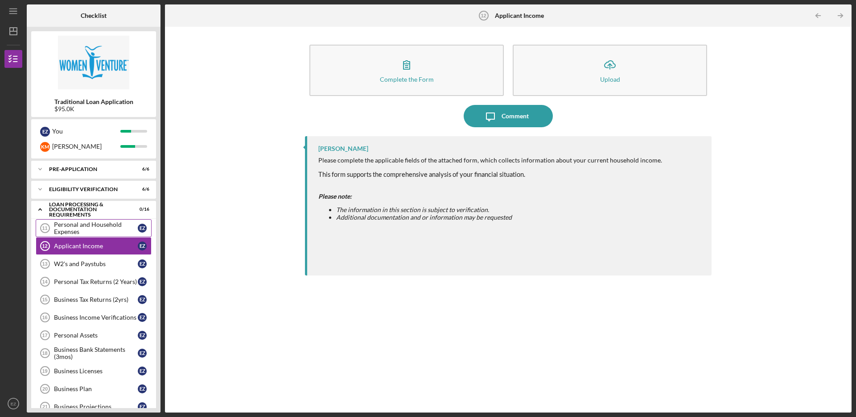
click at [96, 226] on div "Personal and Household Expenses" at bounding box center [96, 228] width 84 height 14
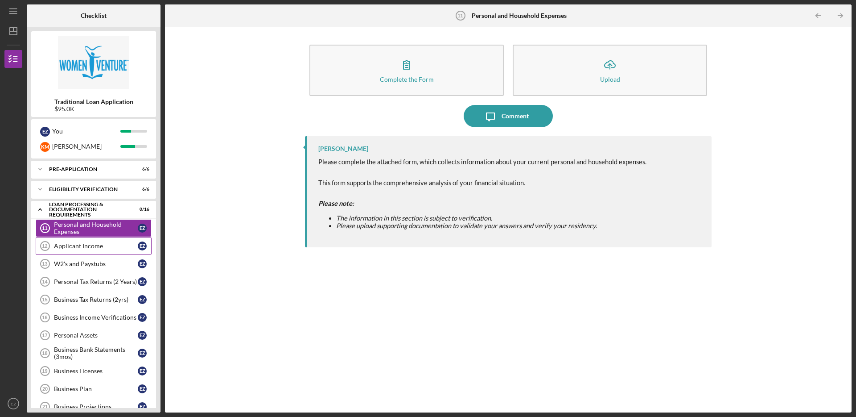
click at [101, 245] on div "Applicant Income" at bounding box center [96, 245] width 84 height 7
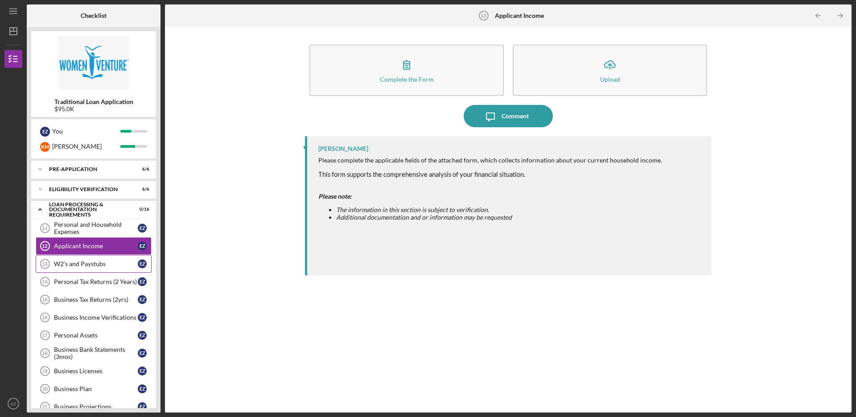
click at [101, 270] on link "W2's and Paystubs 13 W2's and Paystubs E Z" at bounding box center [94, 264] width 116 height 18
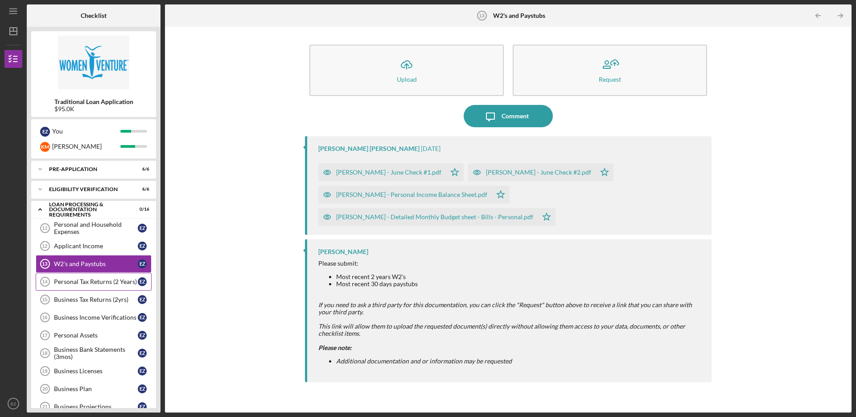
click at [101, 289] on link "Personal Tax Returns (2 Years) 14 Personal Tax Returns (2 Years) E Z" at bounding box center [94, 281] width 116 height 18
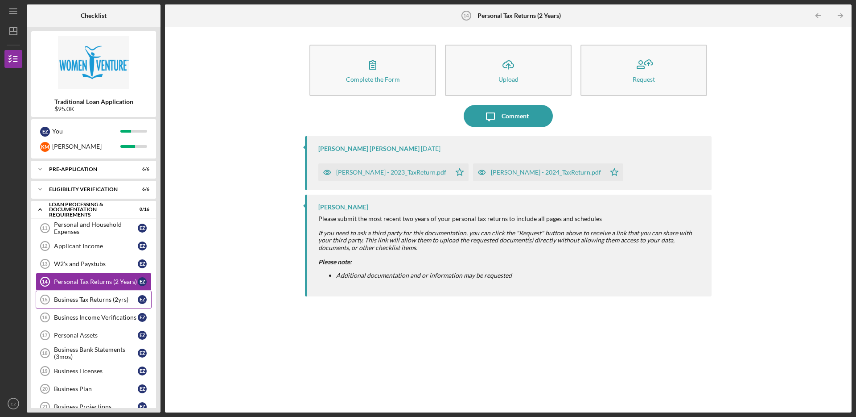
click at [103, 300] on div "Business Tax Returns (2yrs)" at bounding box center [96, 299] width 84 height 7
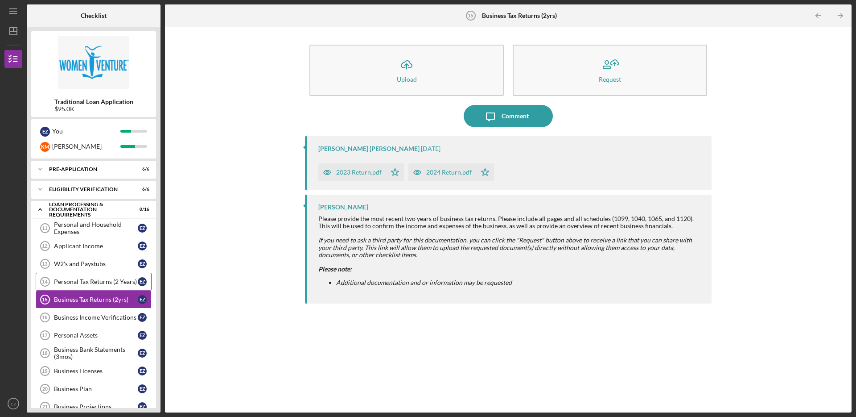
click at [102, 281] on div "Personal Tax Returns (2 Years)" at bounding box center [96, 281] width 84 height 7
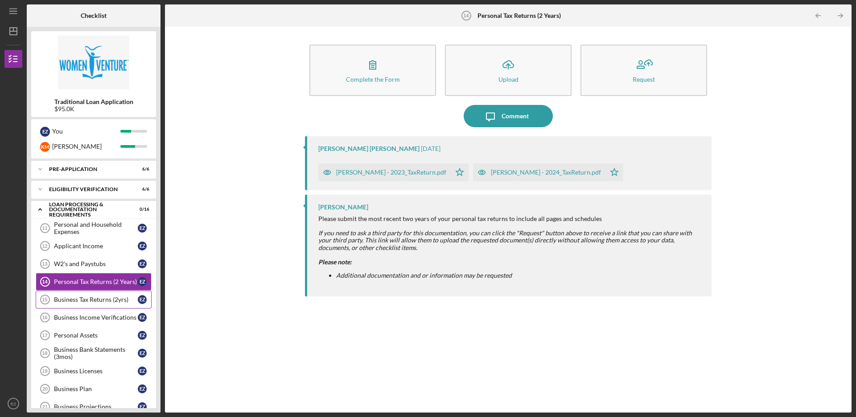
click at [104, 305] on link "Business Tax Returns (2yrs) 15 Business Tax Returns (2yrs) E Z" at bounding box center [94, 299] width 116 height 18
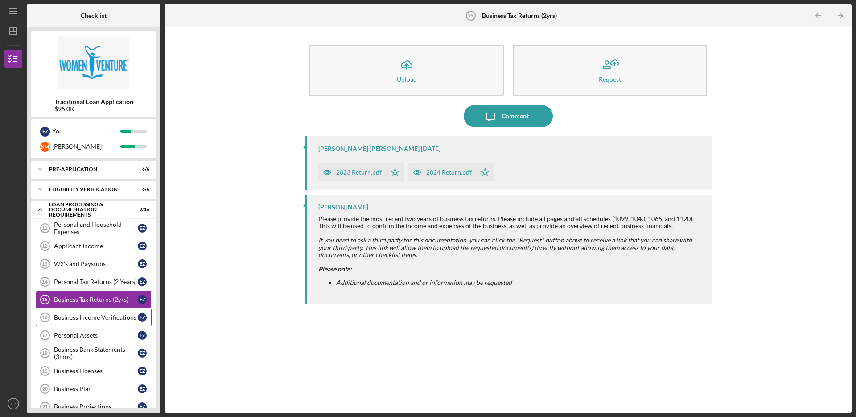
click at [106, 320] on div "Business Income Verifications" at bounding box center [96, 317] width 84 height 7
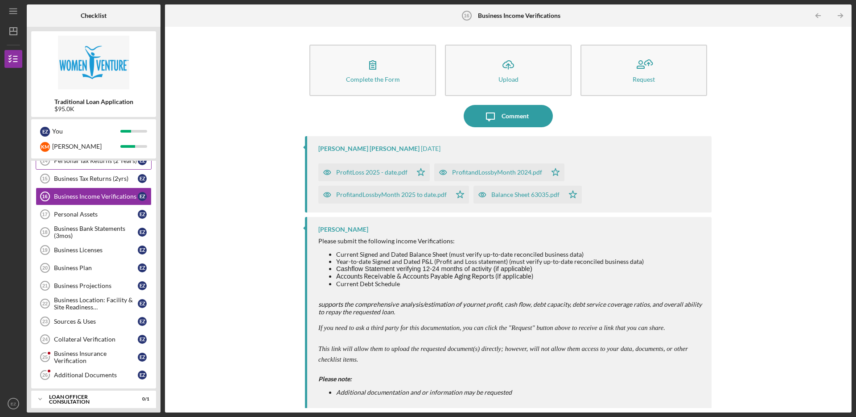
scroll to position [125, 0]
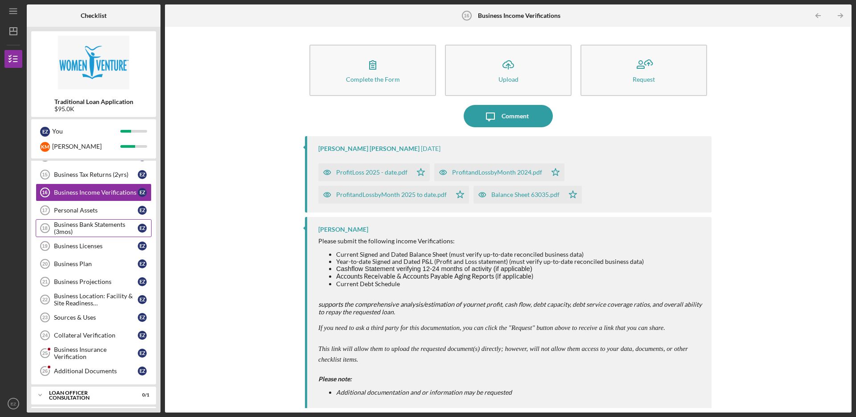
click at [117, 226] on div "Business Bank Statements (3mos)" at bounding box center [96, 228] width 84 height 14
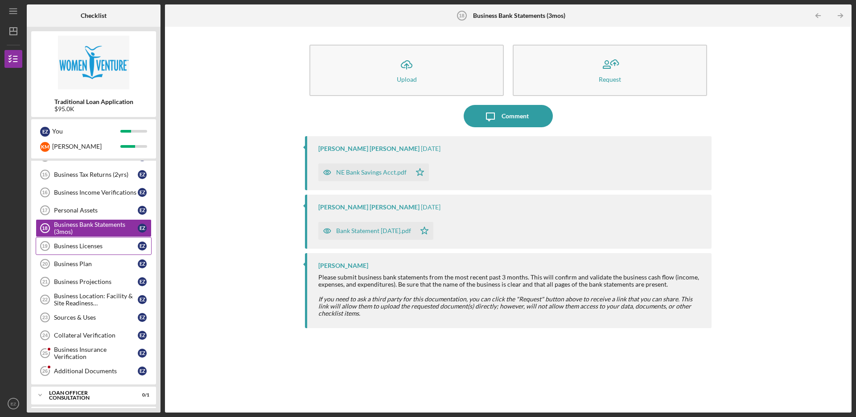
click at [95, 251] on link "Business Licenses 19 Business Licenses E Z" at bounding box center [94, 246] width 116 height 18
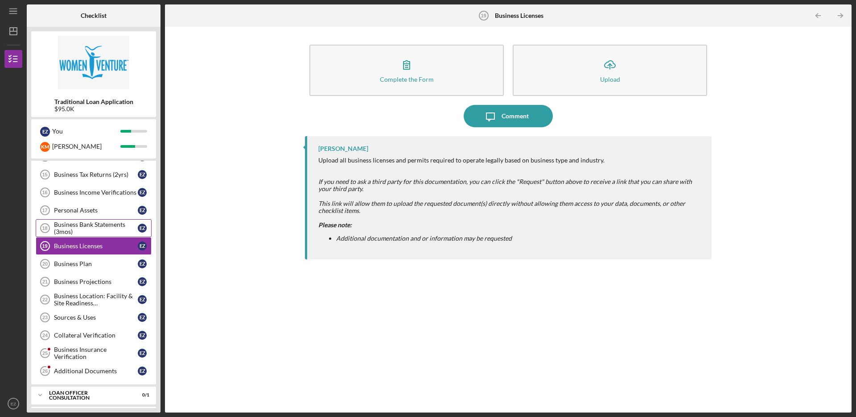
click at [97, 234] on div "Business Bank Statements (3mos)" at bounding box center [96, 228] width 84 height 14
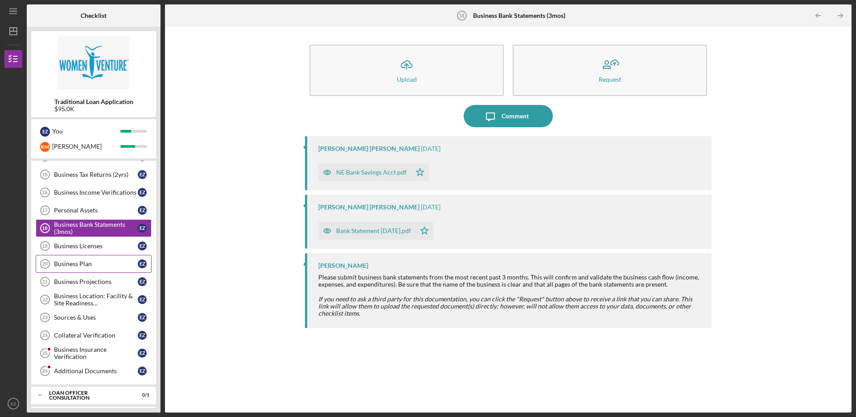
click at [101, 255] on link "Business Plan 20 Business Plan E Z" at bounding box center [94, 264] width 116 height 18
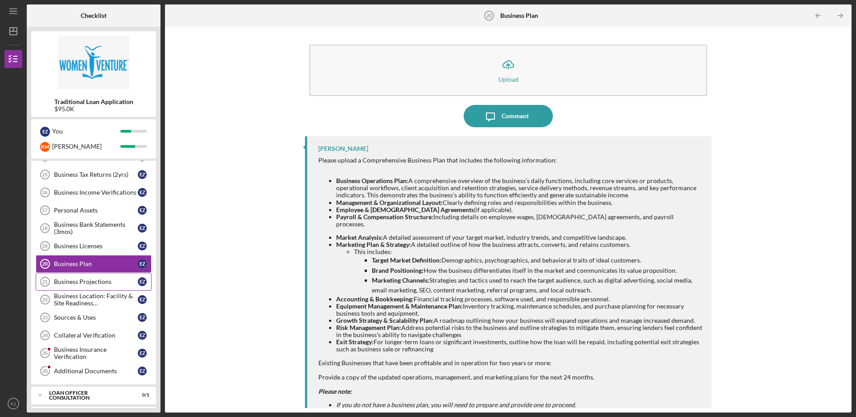
click at [103, 274] on link "Business Projections 21 Business Projections E Z" at bounding box center [94, 281] width 116 height 18
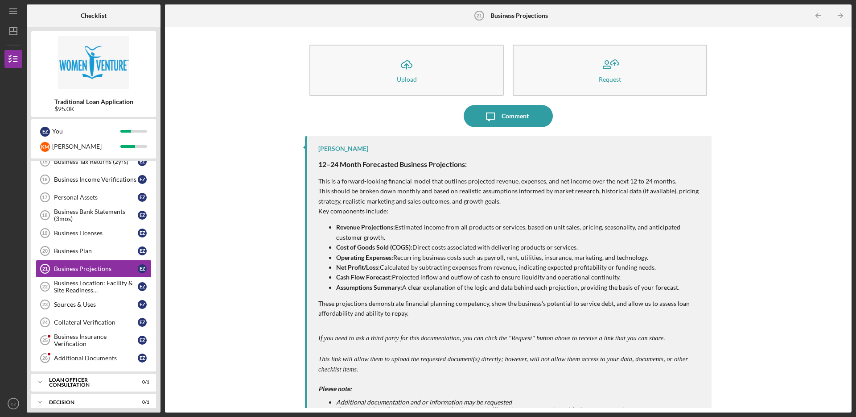
scroll to position [142, 0]
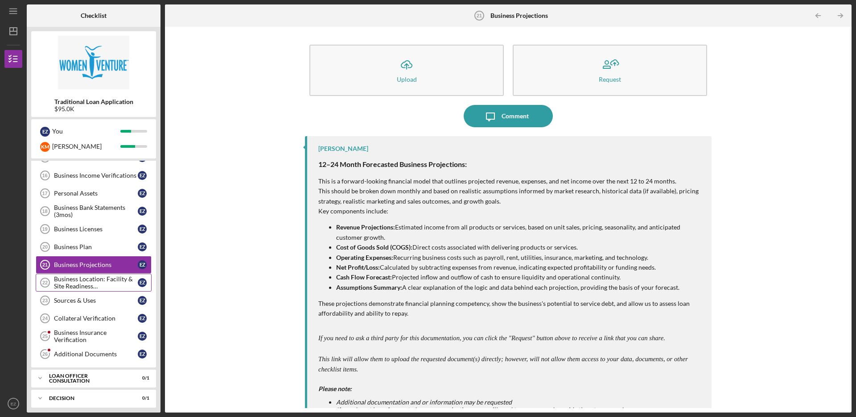
click at [106, 285] on div "Business Location: Facility & Site Readiness Documentation" at bounding box center [96, 282] width 84 height 14
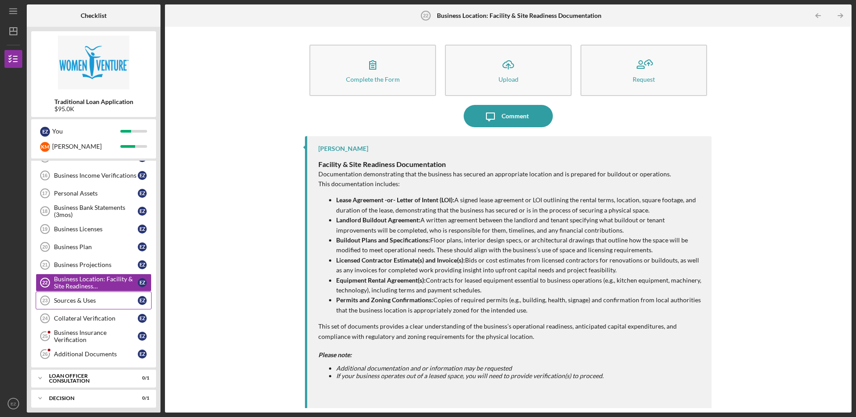
click at [108, 301] on div "Sources & Uses" at bounding box center [96, 300] width 84 height 7
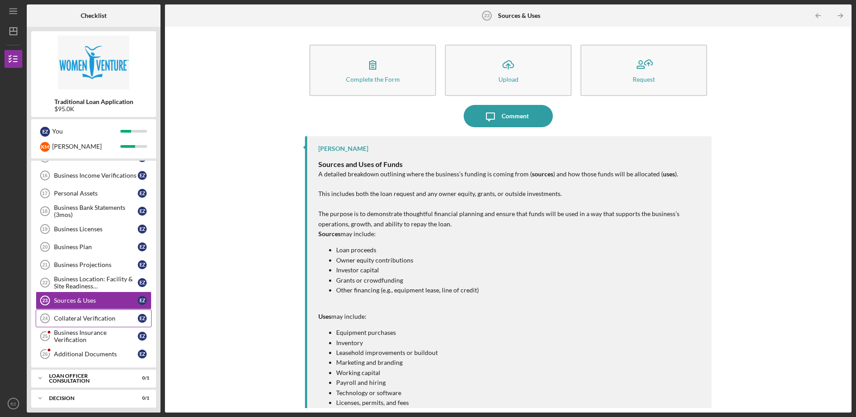
click at [107, 319] on div "Collateral Verification" at bounding box center [96, 317] width 84 height 7
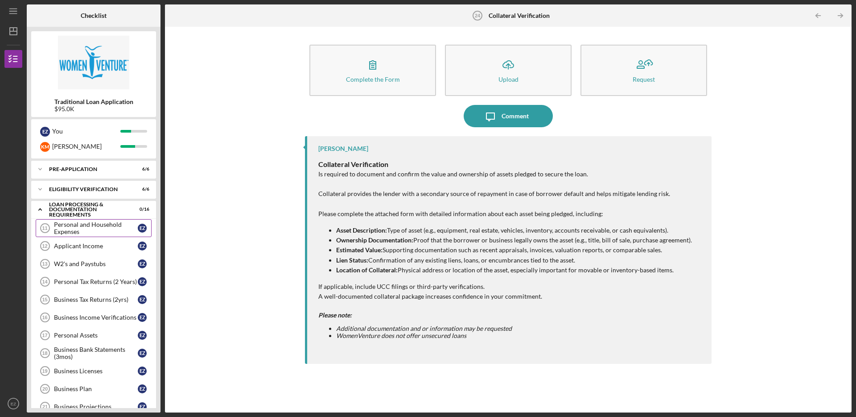
click at [101, 227] on div "Personal and Household Expenses" at bounding box center [96, 228] width 84 height 14
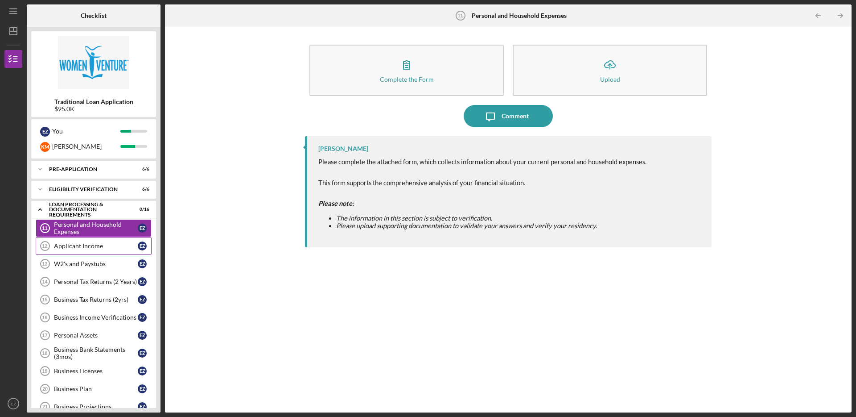
click at [117, 252] on link "Applicant Income 12 Applicant Income E Z" at bounding box center [94, 246] width 116 height 18
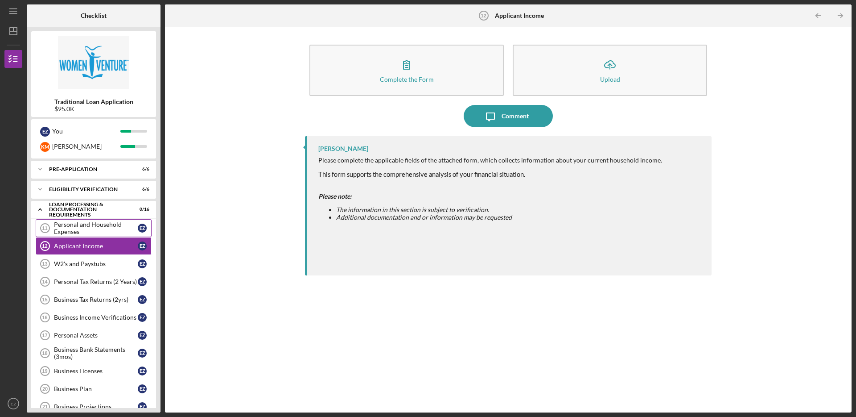
click at [114, 235] on div "Personal and Household Expenses" at bounding box center [96, 228] width 84 height 14
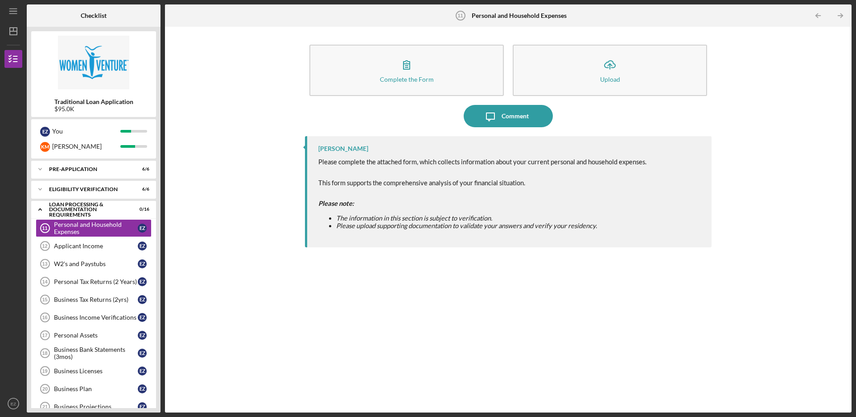
click at [423, 372] on div "Hibaq Farah Please complete the attached form, which collects information about…" at bounding box center [508, 267] width 407 height 263
click at [451, 319] on div "Hibaq Farah Please complete the attached form, which collects information about…" at bounding box center [508, 267] width 407 height 263
click at [443, 330] on div "Hibaq Farah Please complete the attached form, which collects information about…" at bounding box center [508, 267] width 407 height 263
click at [90, 229] on div "Personal and Household Expenses" at bounding box center [96, 228] width 84 height 14
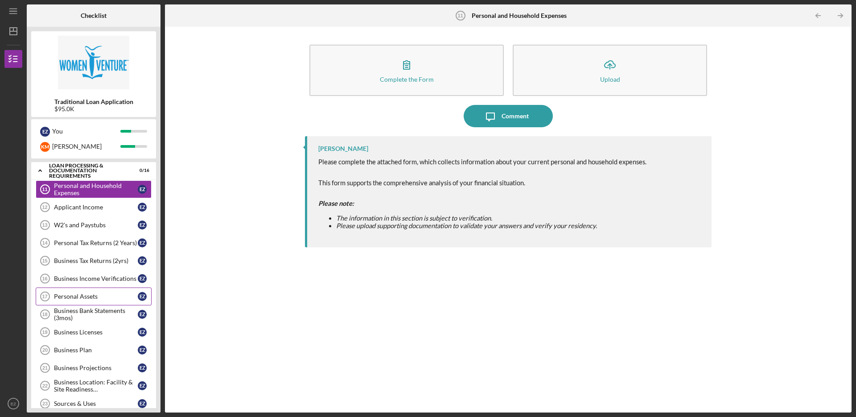
scroll to position [48, 0]
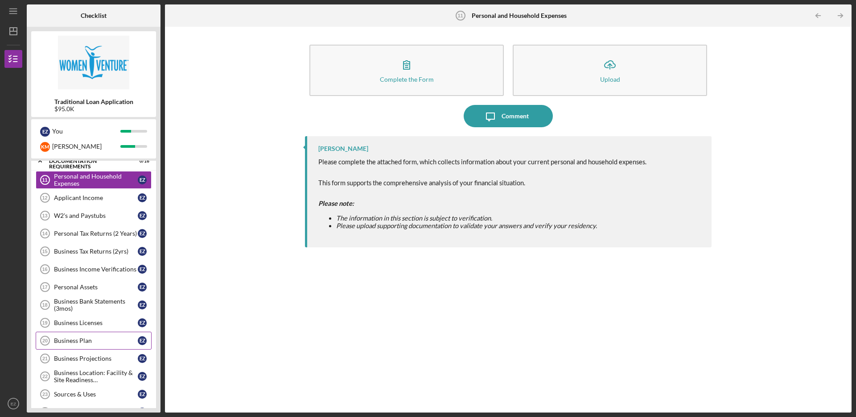
click at [111, 343] on div "Business Plan" at bounding box center [96, 340] width 84 height 7
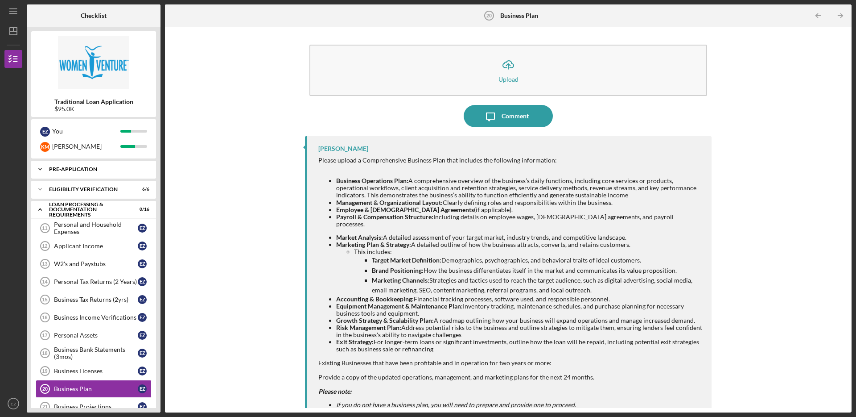
click at [113, 168] on div "Pre-Application" at bounding box center [97, 168] width 96 height 5
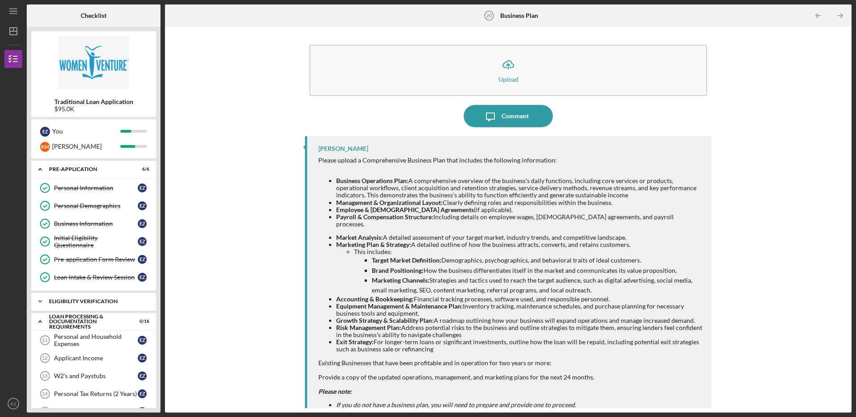
click at [112, 304] on div "Icon/Expander Eligibility Verification 6 / 6" at bounding box center [93, 301] width 125 height 18
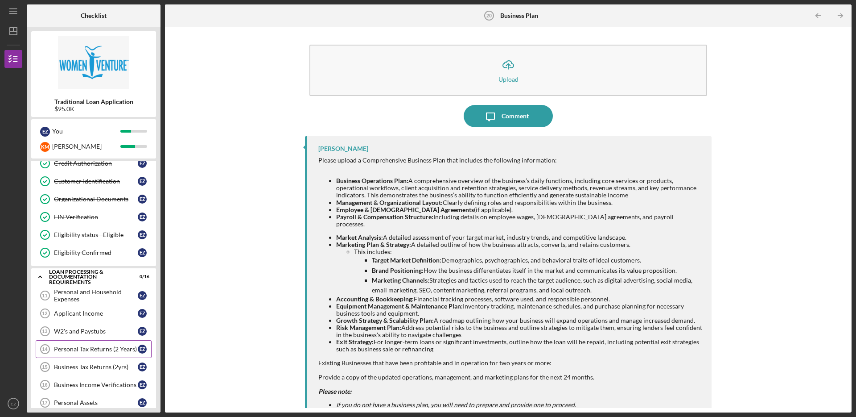
scroll to position [154, 0]
